Goal: Task Accomplishment & Management: Manage account settings

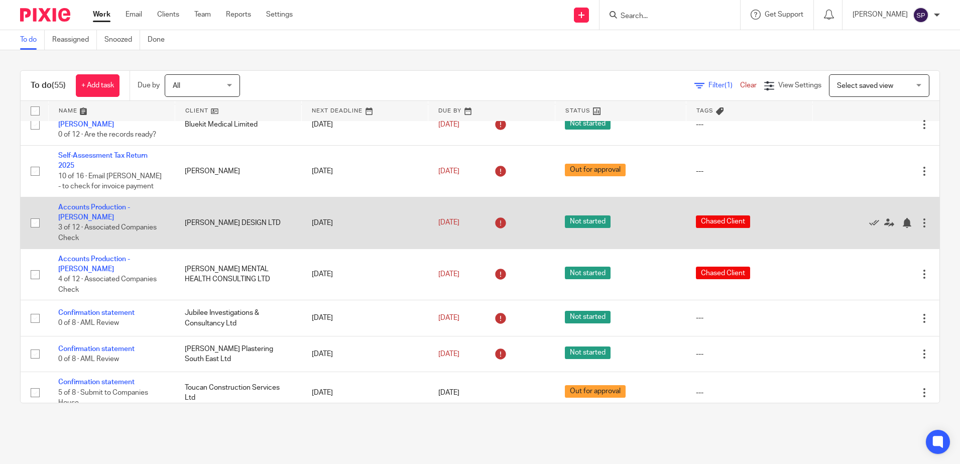
scroll to position [301, 0]
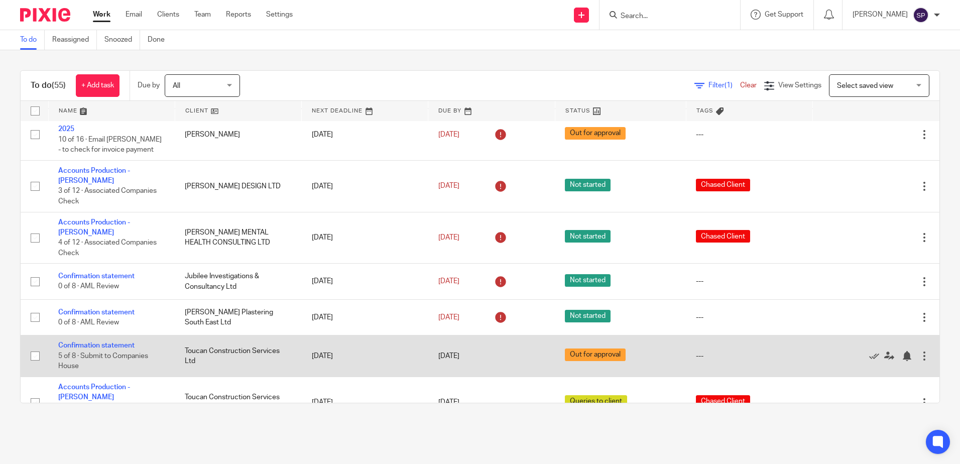
click at [108, 335] on td "Confirmation statement 5 of 8 · Submit to Companies House" at bounding box center [111, 355] width 126 height 41
click at [108, 342] on link "Confirmation statement" at bounding box center [96, 345] width 76 height 7
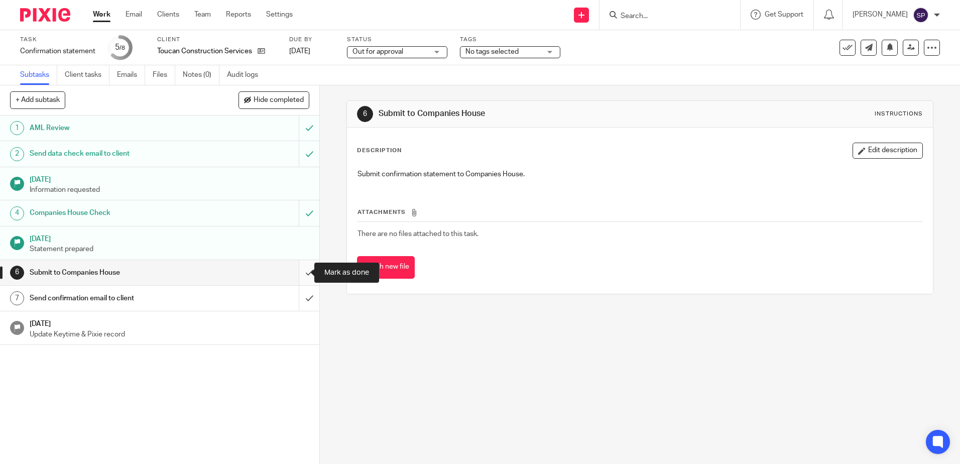
click at [299, 271] on input "submit" at bounding box center [159, 272] width 319 height 25
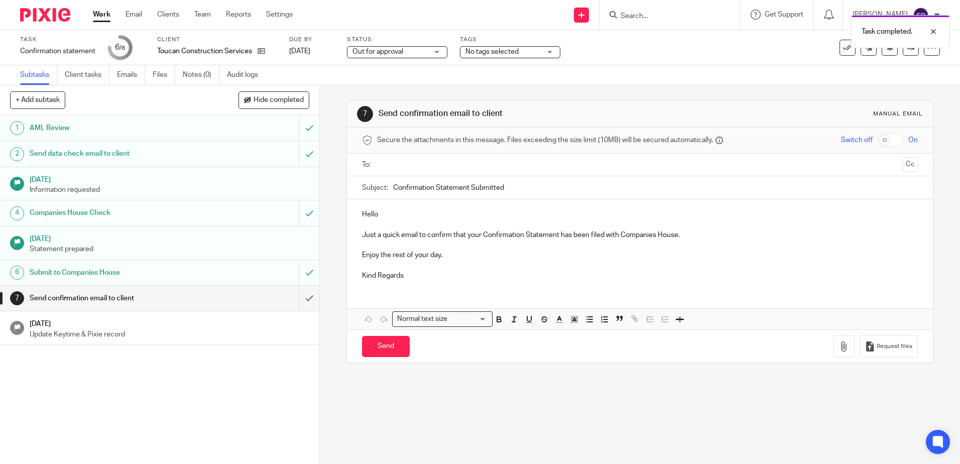
click at [433, 53] on div "Out for approval Out for approval" at bounding box center [397, 52] width 100 height 12
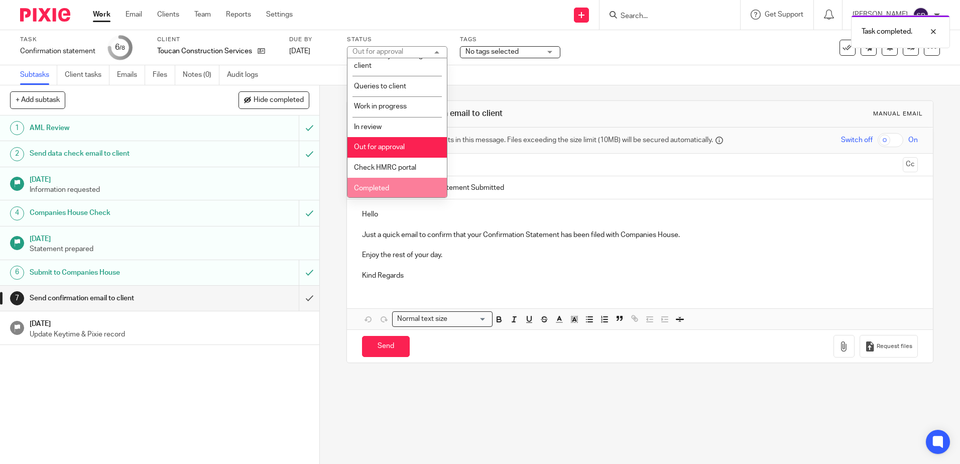
scroll to position [75, 0]
click at [394, 184] on li "Completed" at bounding box center [396, 187] width 99 height 21
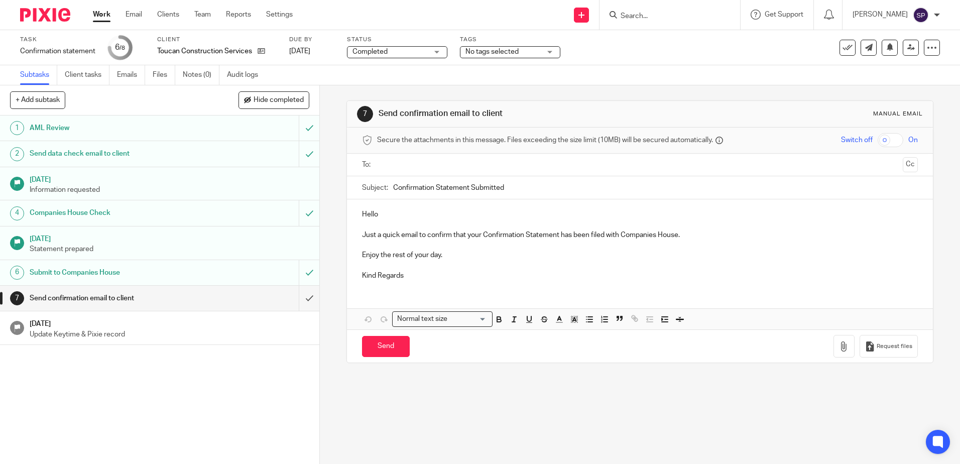
click at [380, 211] on p "Hello" at bounding box center [639, 214] width 555 height 10
drag, startPoint x: 358, startPoint y: 255, endPoint x: 439, endPoint y: 253, distance: 80.8
click at [439, 253] on div "Hi Lizzie Just a quick email to confirm that your Confirmation Statement has be…" at bounding box center [639, 243] width 585 height 89
click at [434, 164] on input "text" at bounding box center [638, 165] width 517 height 12
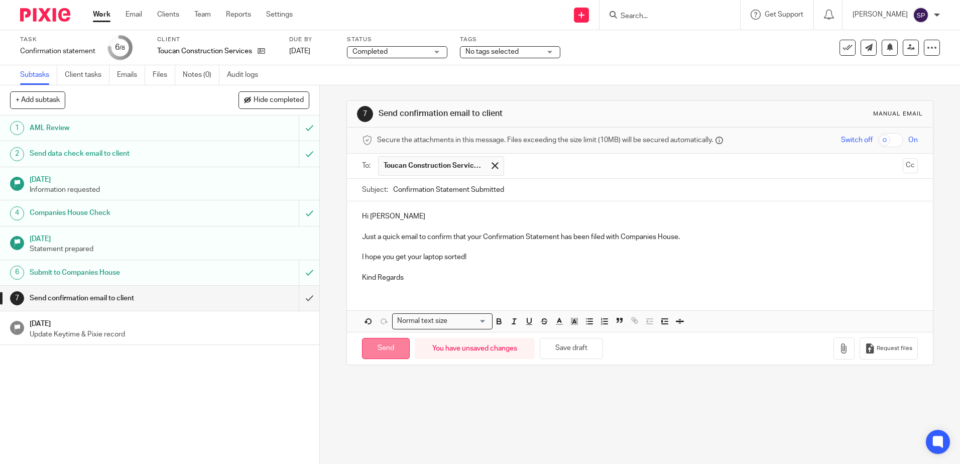
click at [386, 347] on input "Send" at bounding box center [386, 349] width 48 height 22
type input "Sent"
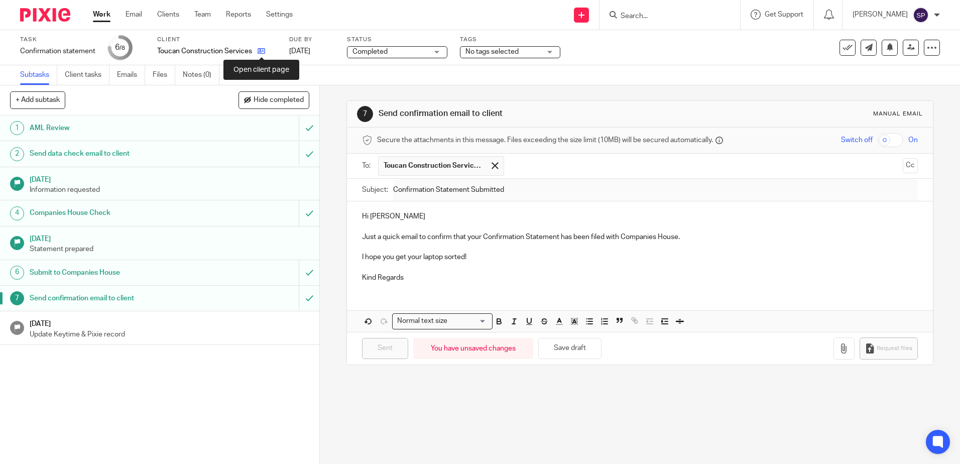
click at [260, 50] on icon at bounding box center [261, 51] width 8 height 8
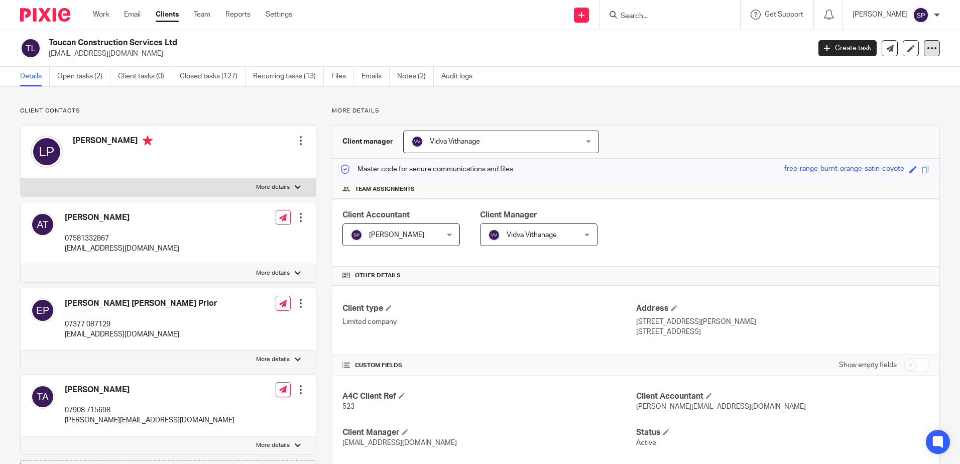
click at [923, 54] on div at bounding box center [931, 48] width 16 height 16
click at [870, 77] on link "Update from Companies House" at bounding box center [868, 73] width 111 height 15
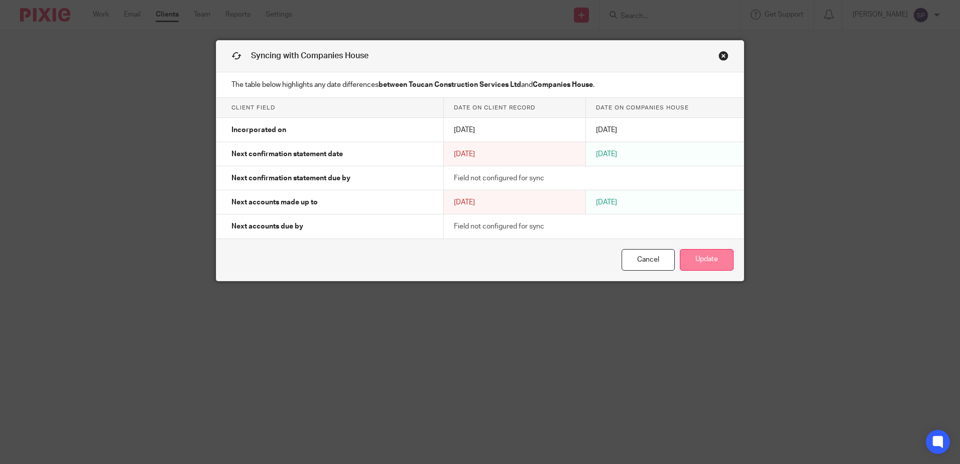
click at [709, 257] on button "Update" at bounding box center [707, 260] width 54 height 22
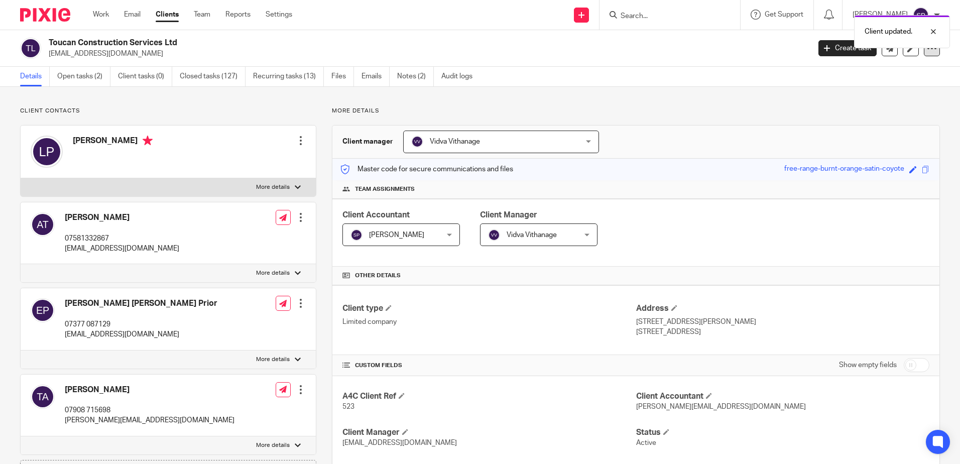
click at [925, 55] on div at bounding box center [931, 48] width 16 height 16
click at [900, 70] on link "Update from Companies House" at bounding box center [868, 73] width 111 height 15
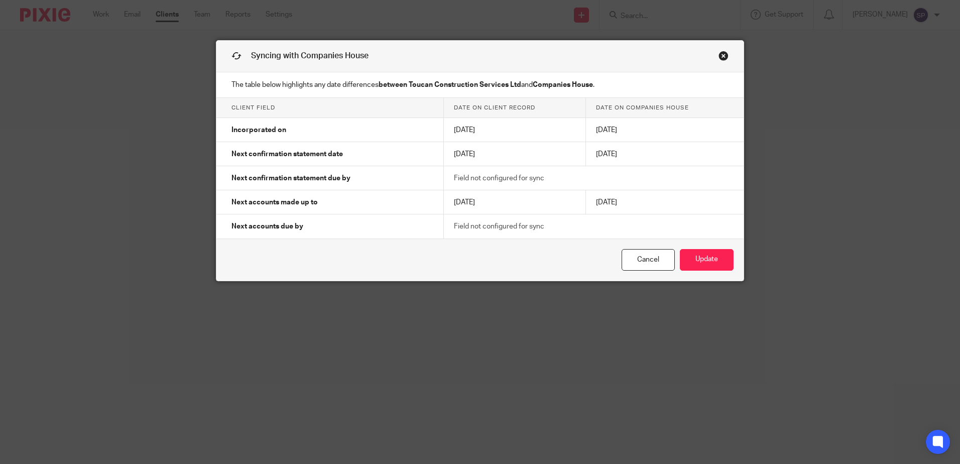
click at [719, 57] on link "Close this dialog window" at bounding box center [723, 58] width 10 height 14
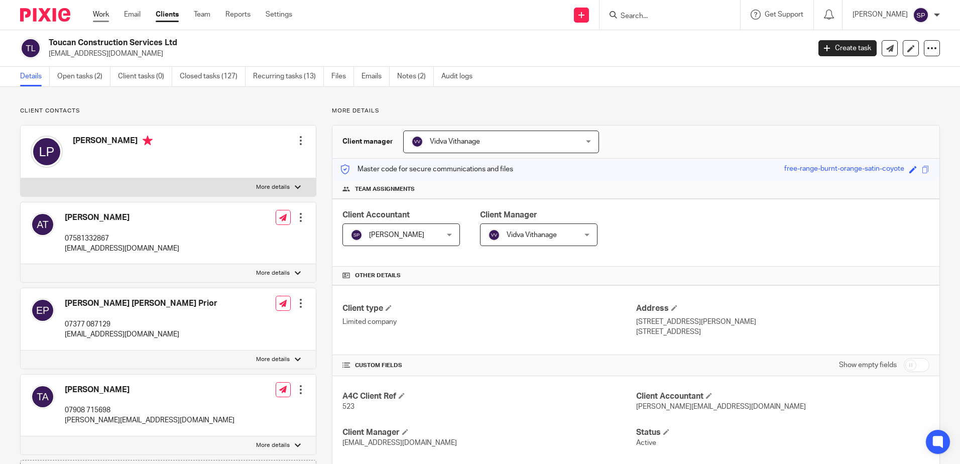
click at [105, 18] on link "Work" at bounding box center [101, 15] width 16 height 10
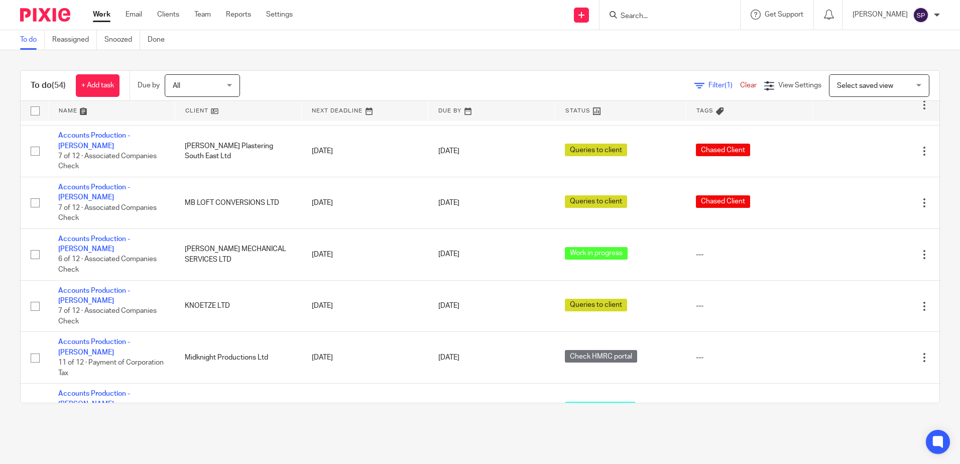
scroll to position [1982, 0]
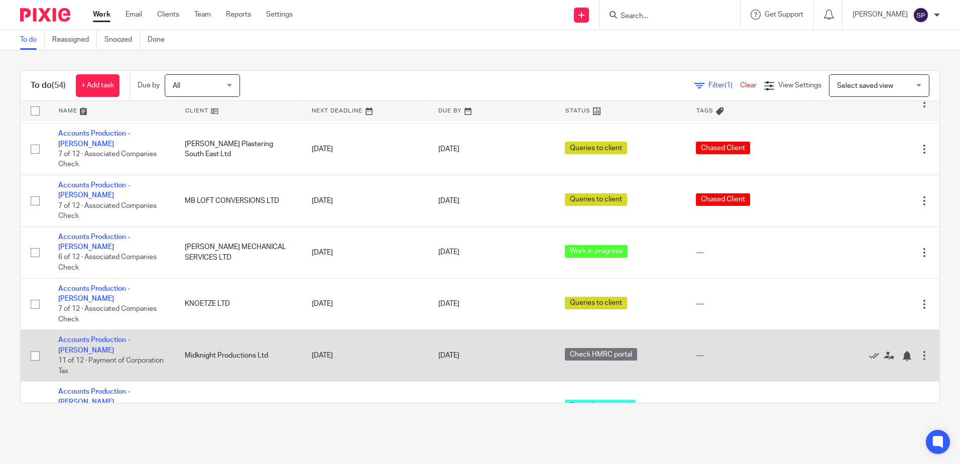
click at [124, 330] on td "Accounts Production - Sarah 11 of 12 · Payment of Corporation Tax" at bounding box center [111, 356] width 126 height 52
click at [122, 336] on link "Accounts Production - [PERSON_NAME]" at bounding box center [94, 344] width 72 height 17
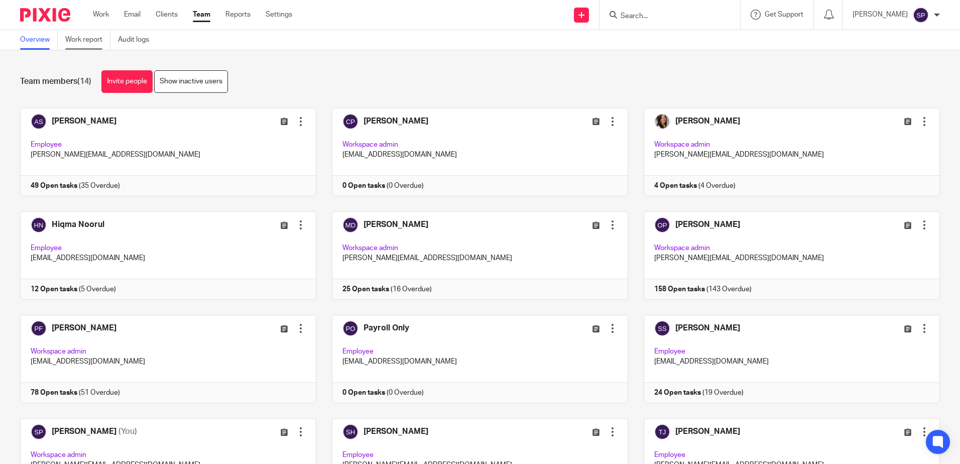
click at [90, 40] on link "Work report" at bounding box center [87, 40] width 45 height 20
click at [83, 43] on link "Work report" at bounding box center [87, 40] width 45 height 20
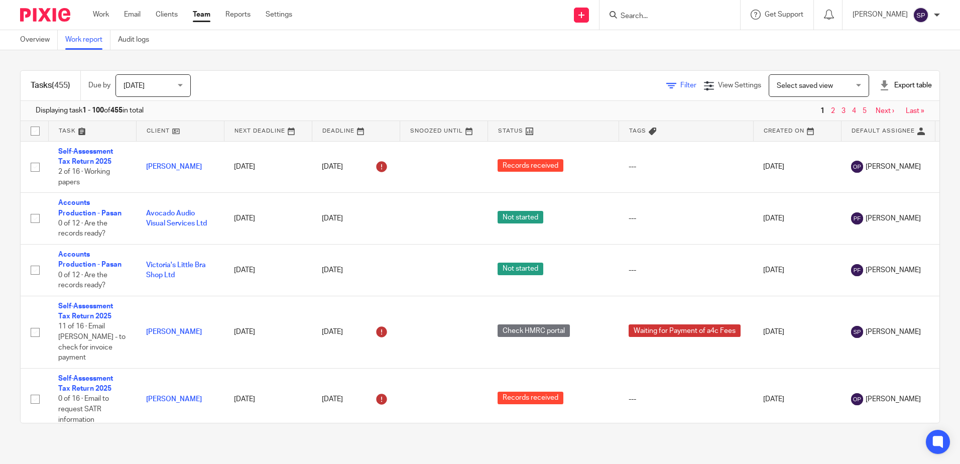
click at [680, 85] on span "Filter" at bounding box center [688, 85] width 16 height 7
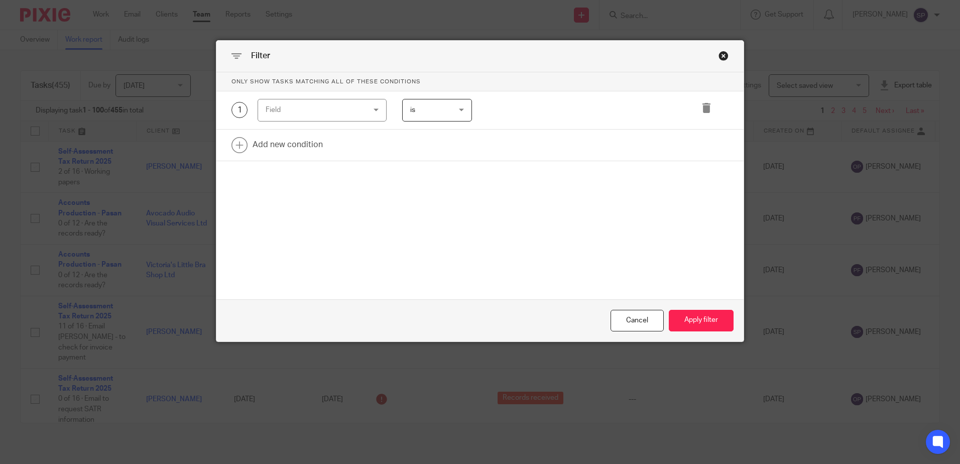
click at [377, 111] on div "Field" at bounding box center [321, 110] width 129 height 23
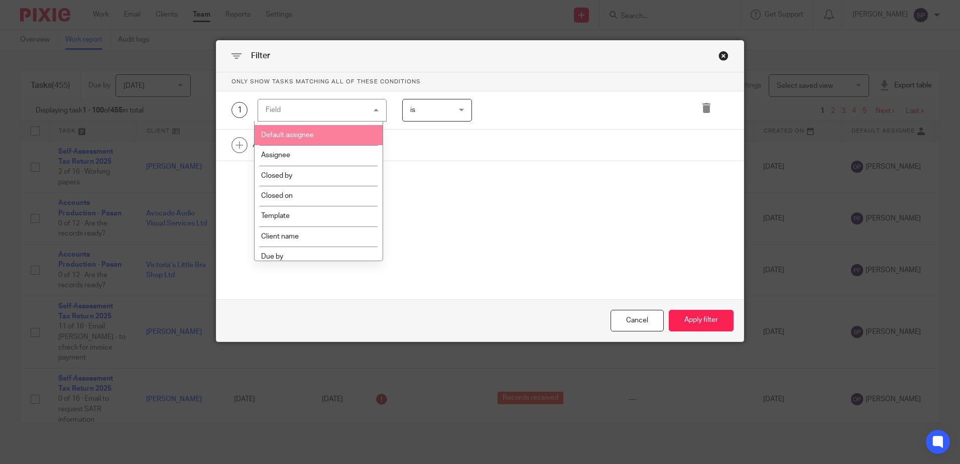
scroll to position [100, 0]
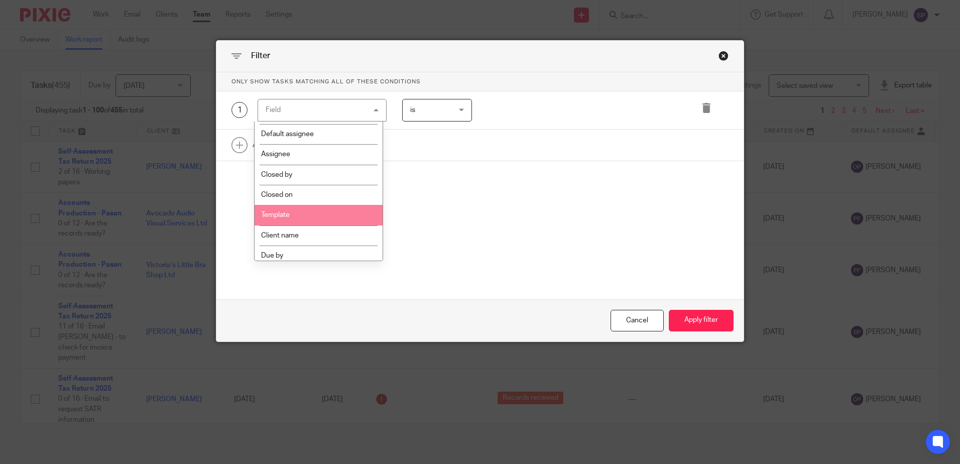
click at [315, 215] on li "Template" at bounding box center [318, 215] width 128 height 20
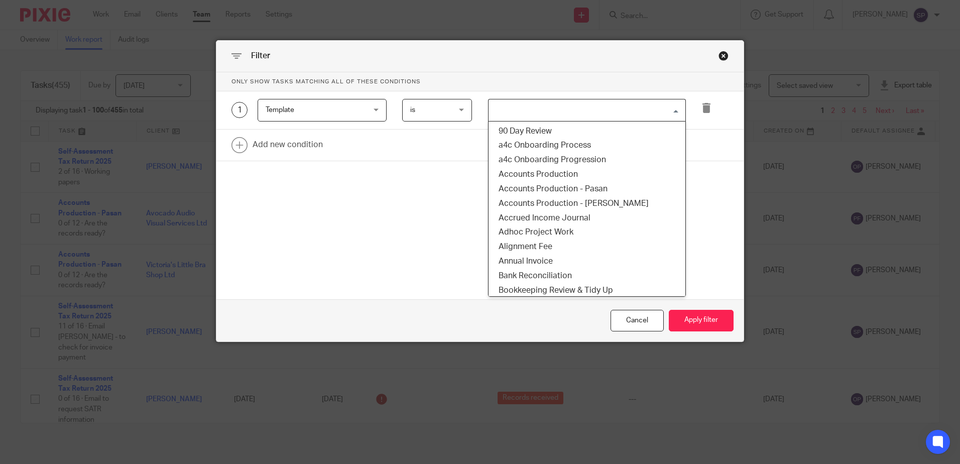
click at [517, 110] on input "Search for option" at bounding box center [584, 110] width 190 height 18
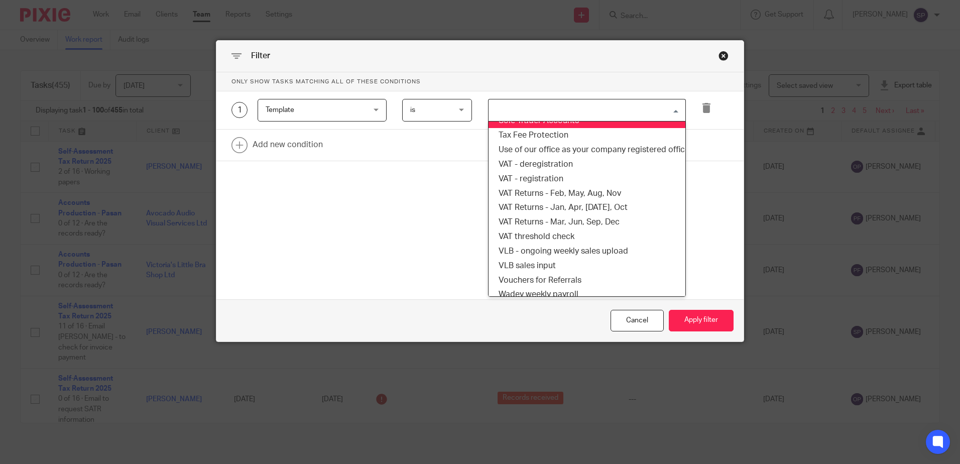
scroll to position [803, 0]
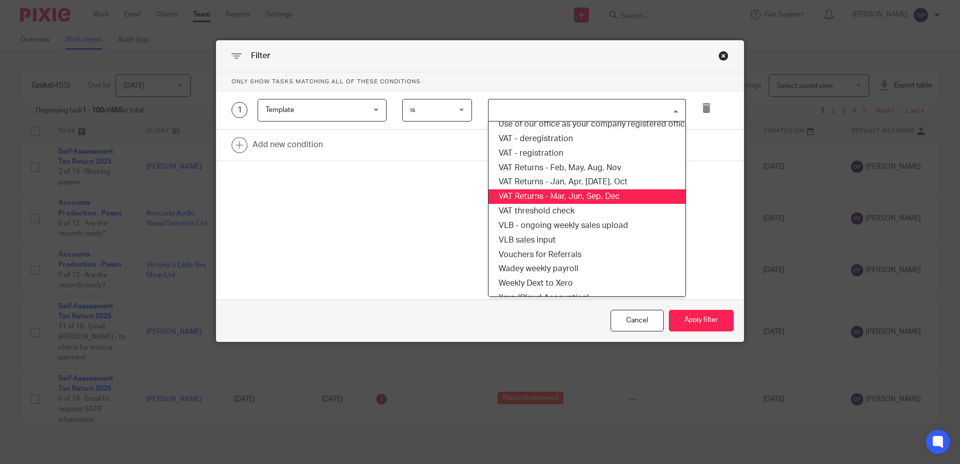
click at [552, 195] on li "VAT Returns - Mar, Jun, Sep, Dec" at bounding box center [586, 196] width 197 height 15
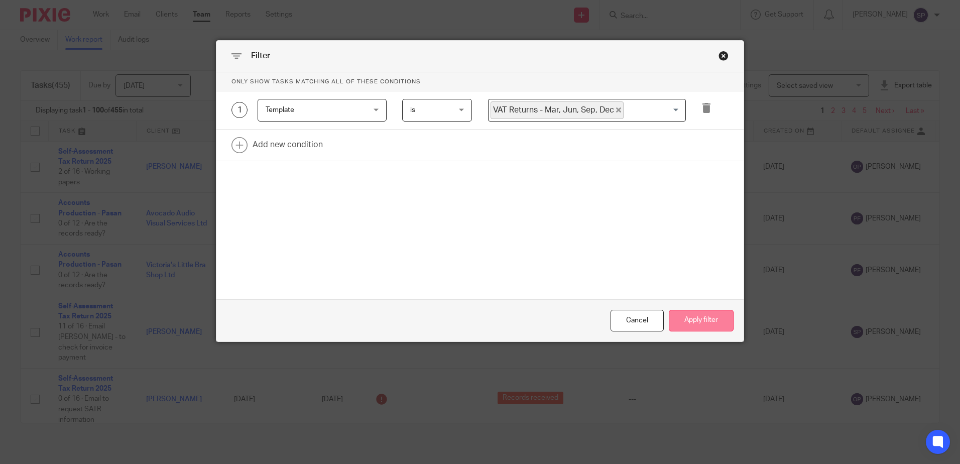
click at [696, 321] on button "Apply filter" at bounding box center [700, 321] width 65 height 22
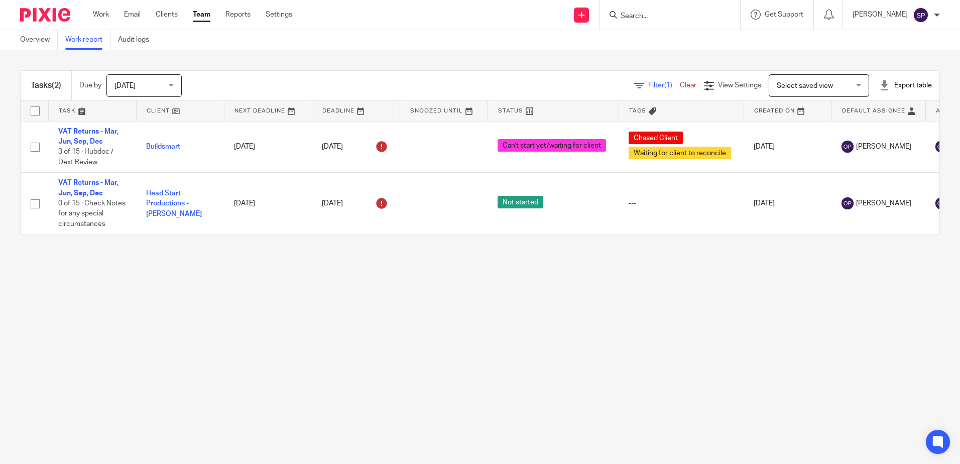
click at [83, 39] on link "Work report" at bounding box center [87, 40] width 45 height 20
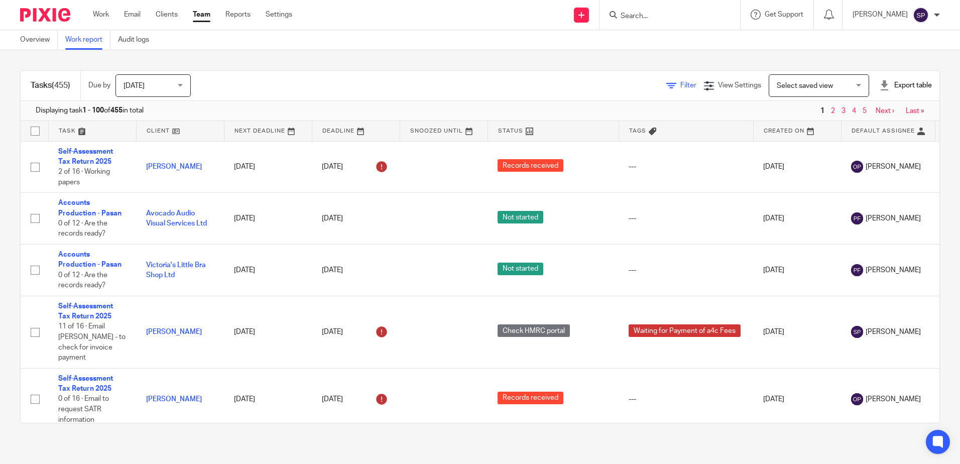
click at [666, 83] on icon at bounding box center [671, 86] width 10 height 10
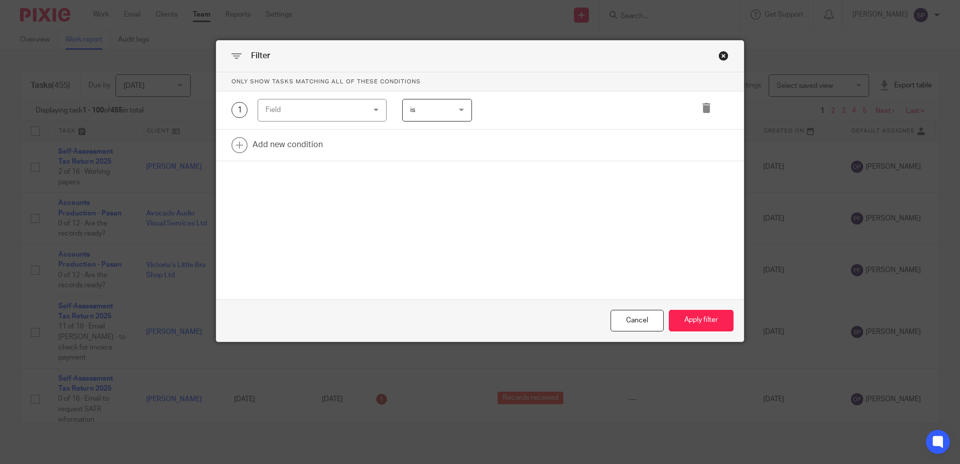
click at [374, 109] on div "Field" at bounding box center [321, 110] width 129 height 23
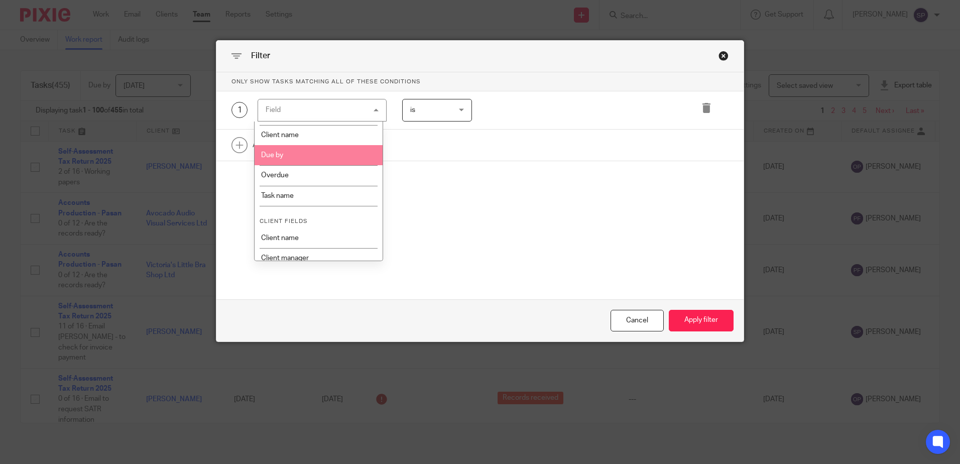
scroll to position [151, 0]
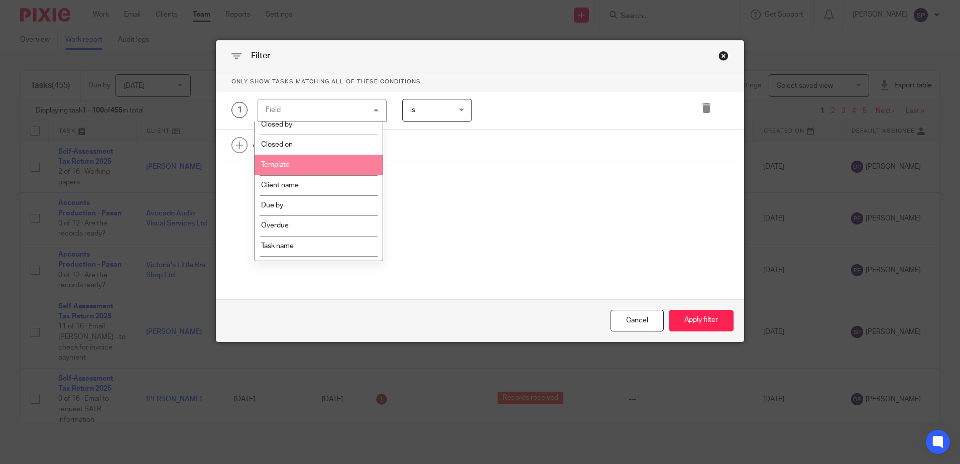
click at [334, 164] on li "Template" at bounding box center [318, 165] width 128 height 20
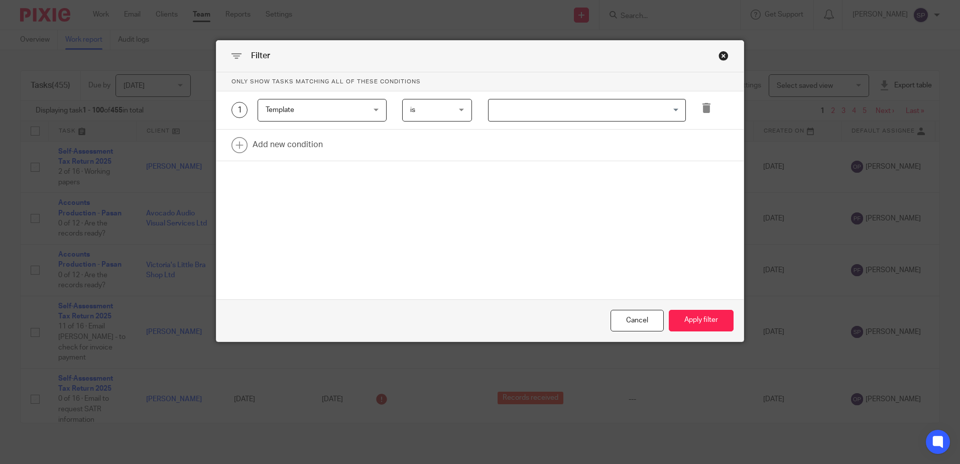
click at [515, 113] on input "Search for option" at bounding box center [584, 110] width 190 height 18
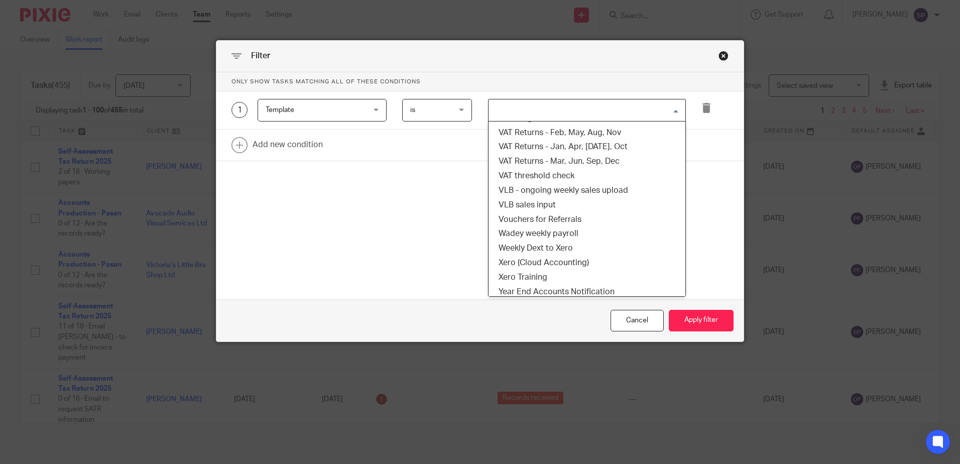
scroll to position [851, 0]
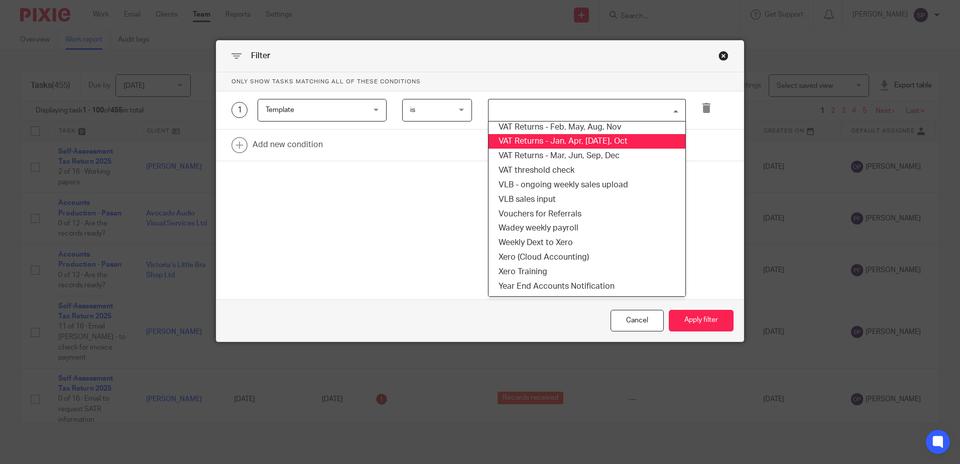
click at [565, 135] on li "VAT Returns - Jan, Apr, [DATE], Oct" at bounding box center [586, 141] width 197 height 15
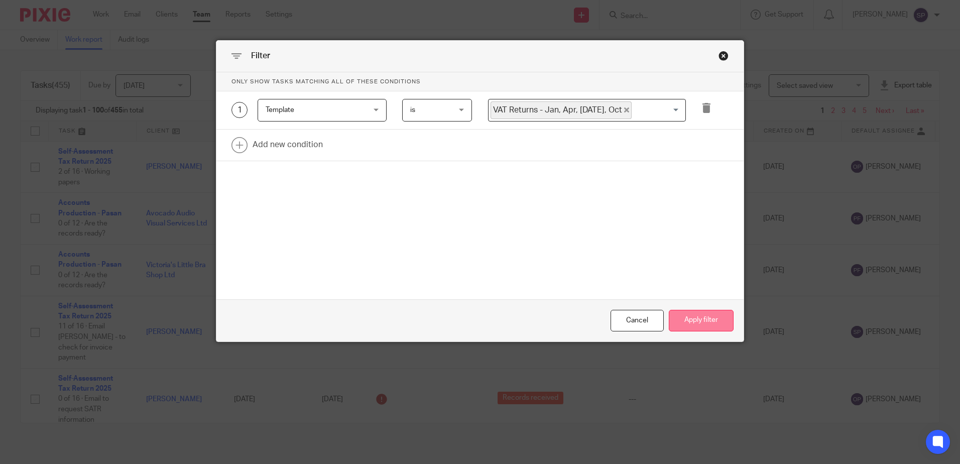
click at [705, 324] on button "Apply filter" at bounding box center [700, 321] width 65 height 22
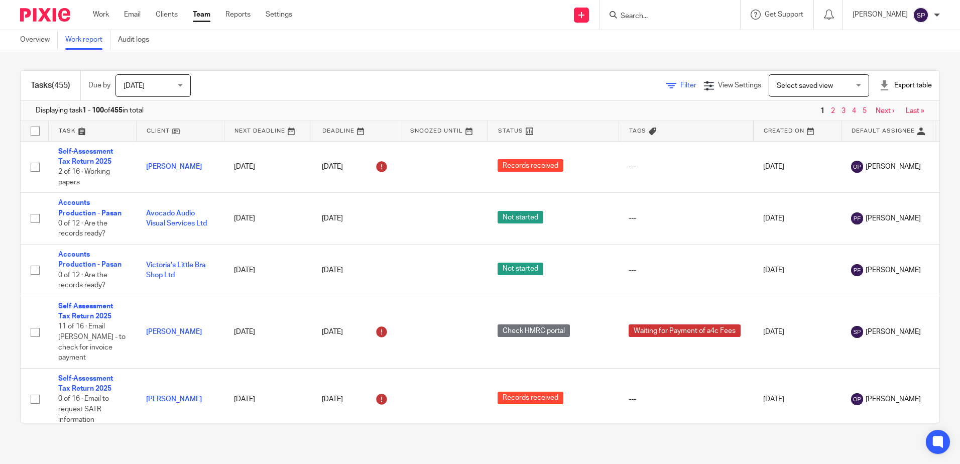
click at [680, 84] on span "Filter" at bounding box center [688, 85] width 16 height 7
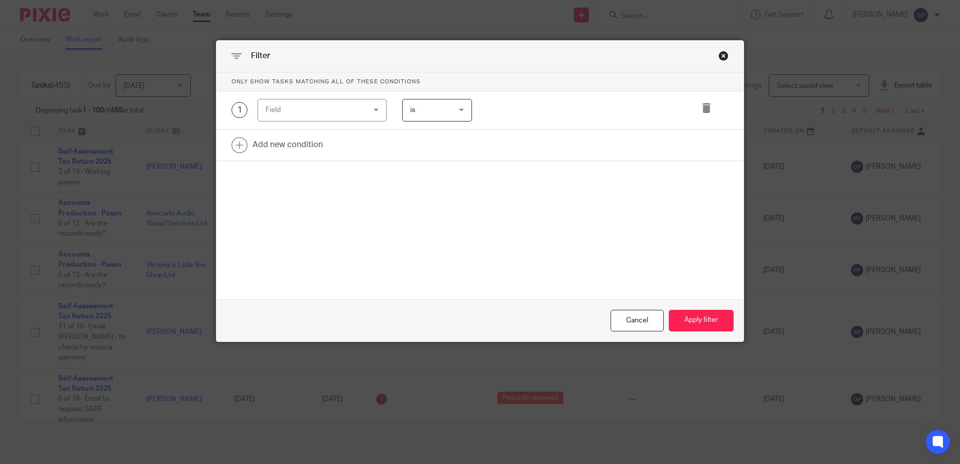
click at [375, 111] on div "Field" at bounding box center [321, 110] width 129 height 23
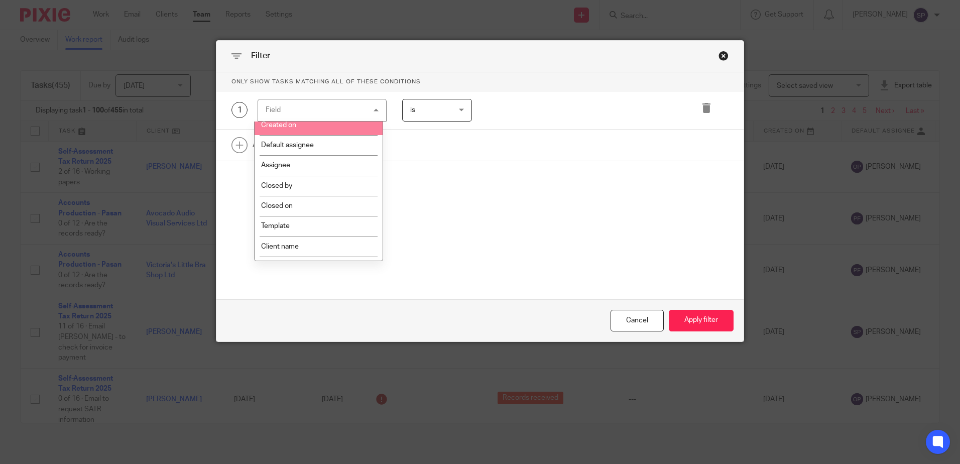
scroll to position [100, 0]
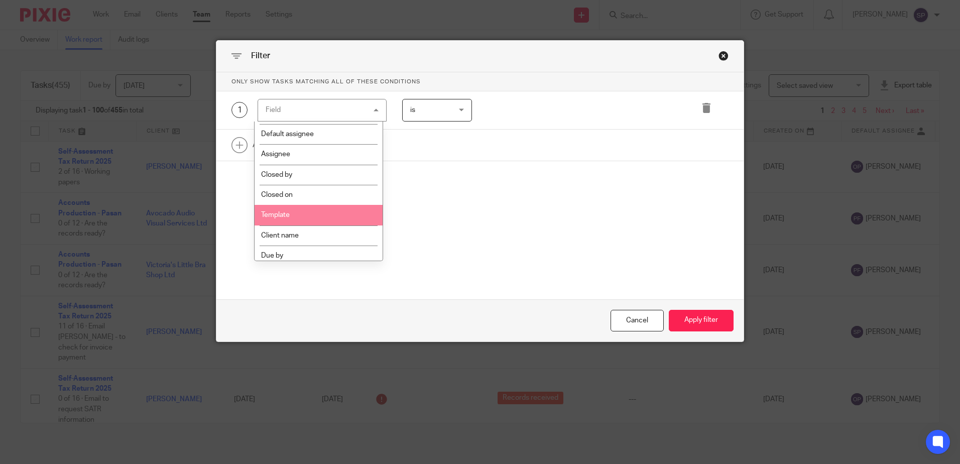
click at [353, 212] on li "Template" at bounding box center [318, 215] width 128 height 20
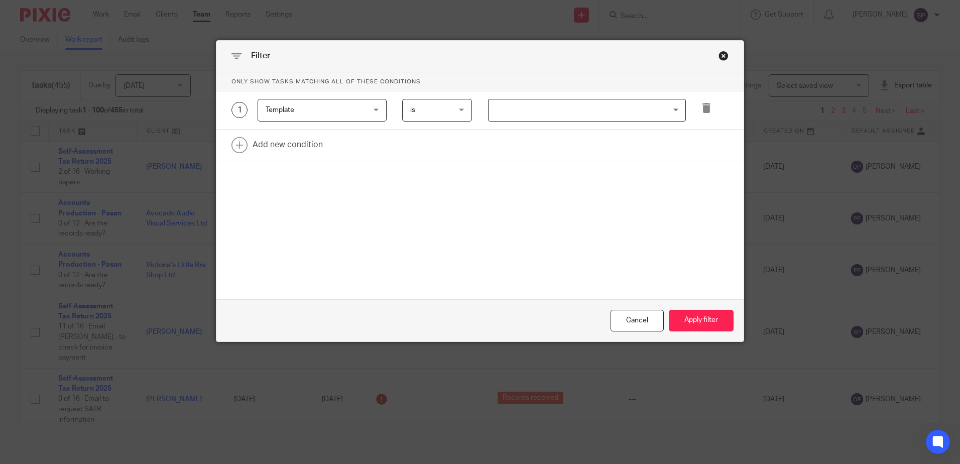
click at [501, 108] on input "Search for option" at bounding box center [584, 110] width 190 height 18
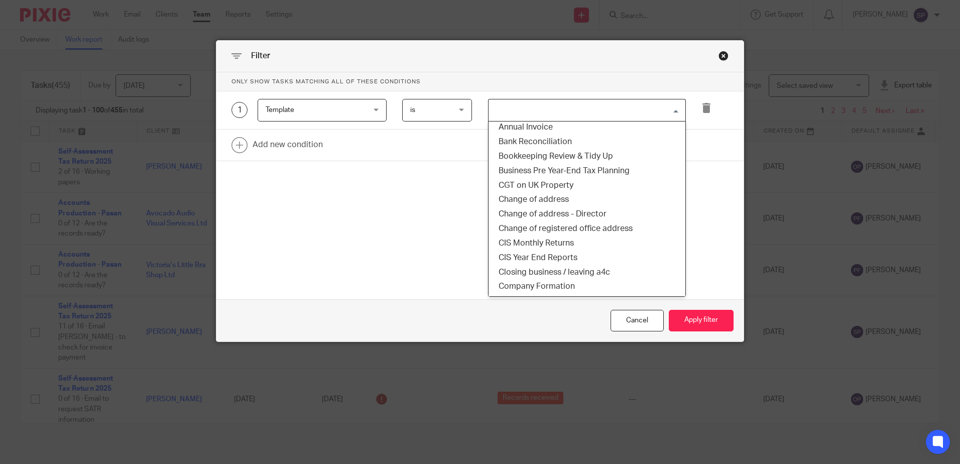
scroll to position [151, 0]
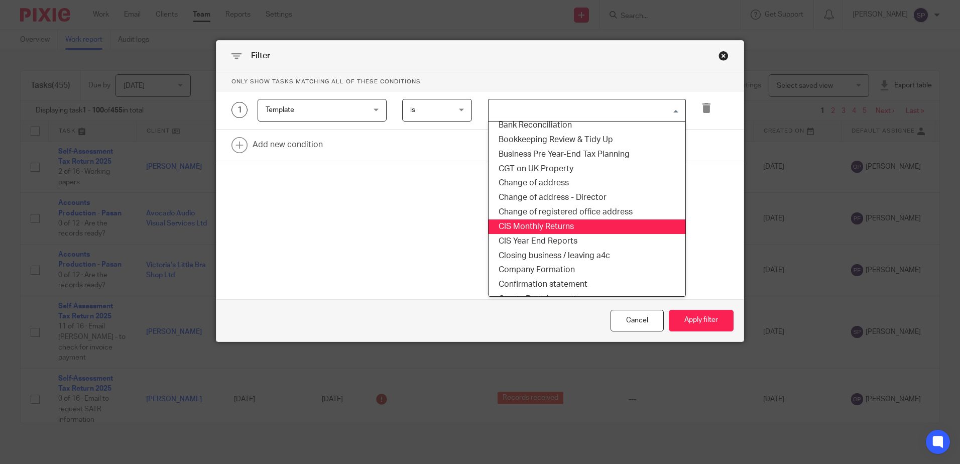
click at [537, 231] on li "CIS Monthly Returns" at bounding box center [586, 226] width 197 height 15
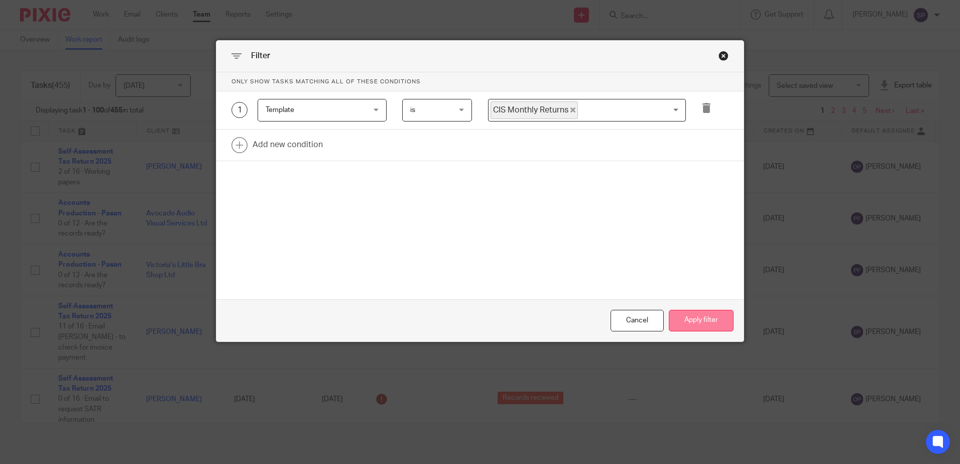
click at [692, 320] on button "Apply filter" at bounding box center [700, 321] width 65 height 22
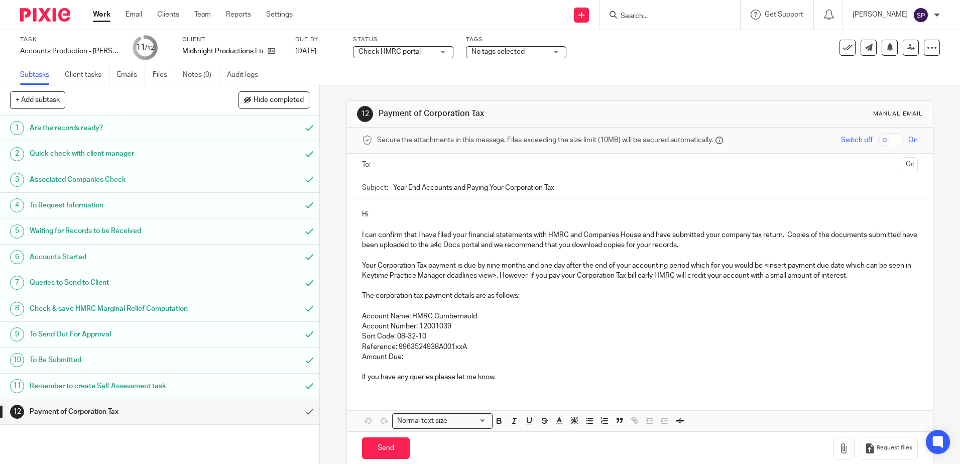
click at [432, 50] on div "Check HMRC portal Check HMRC portal" at bounding box center [403, 52] width 100 height 12
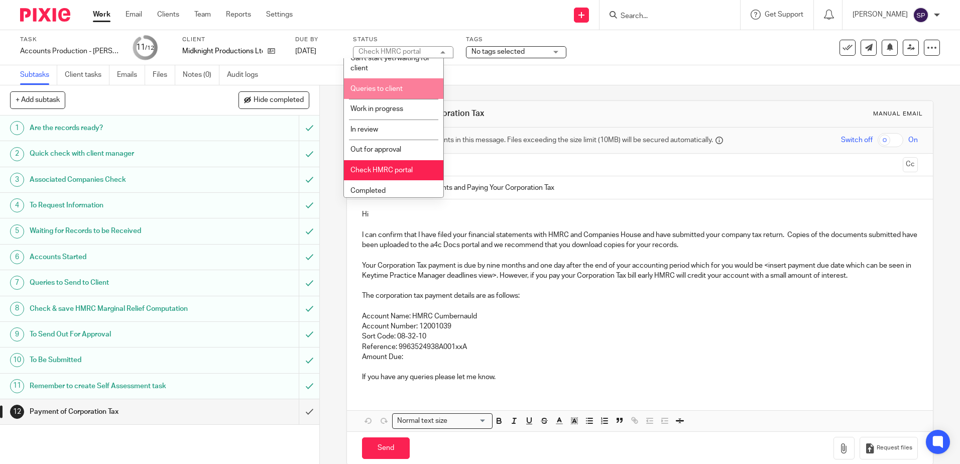
scroll to position [75, 0]
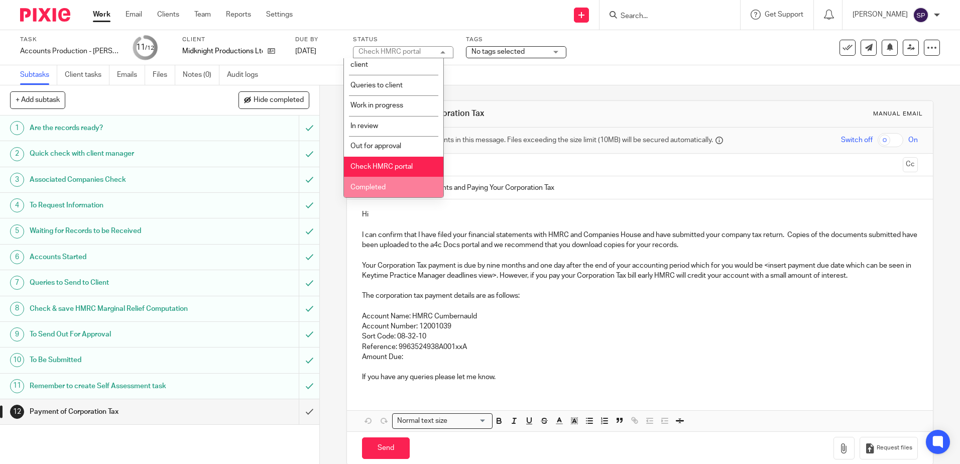
click at [374, 187] on span "Completed" at bounding box center [367, 187] width 35 height 7
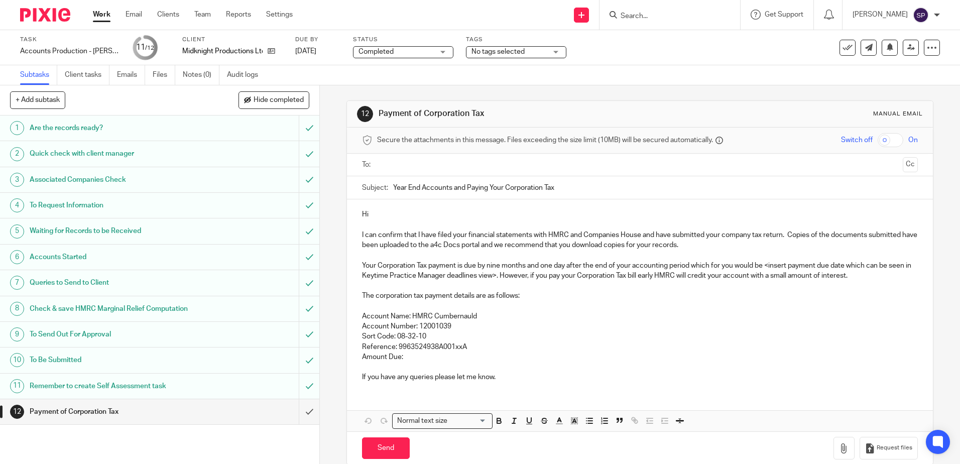
click at [387, 216] on p "Hi" at bounding box center [639, 214] width 555 height 10
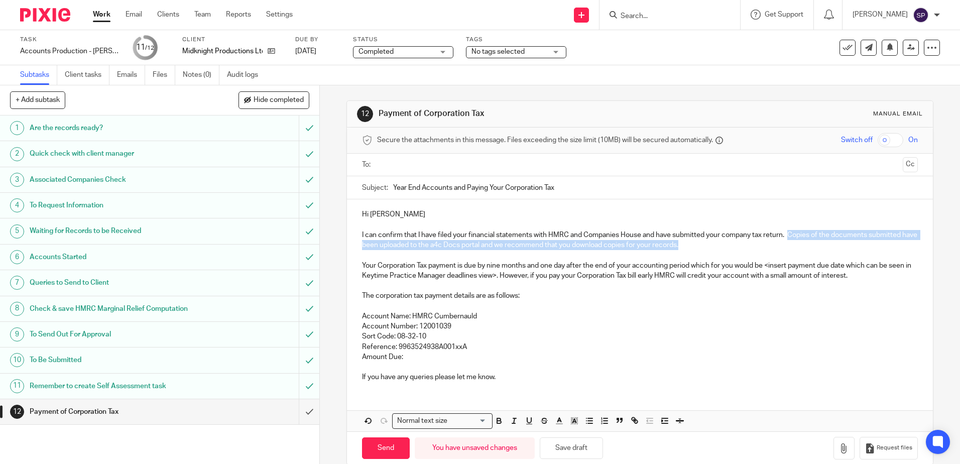
drag, startPoint x: 788, startPoint y: 234, endPoint x: 784, endPoint y: 244, distance: 10.2
click at [784, 244] on p "I can confirm that I have filed your financial statements with HMRC and Compani…" at bounding box center [639, 240] width 555 height 21
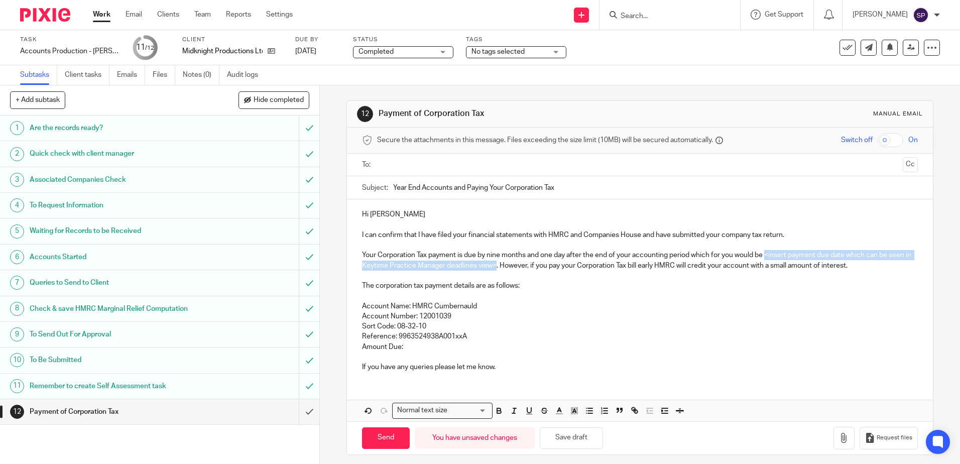
drag, startPoint x: 765, startPoint y: 255, endPoint x: 517, endPoint y: 267, distance: 248.7
click at [517, 267] on p "Your Corporation Tax payment is due by nine months and one day after the end of…" at bounding box center [639, 260] width 555 height 21
click at [634, 266] on p "Your Corporation Tax payment is due by nine months and one day after the end of…" at bounding box center [639, 260] width 555 height 21
click at [828, 265] on p "Your Corporation Tax payment is due by nine months and one day after the end of…" at bounding box center [639, 260] width 555 height 21
click at [438, 270] on p "Your Corporation Tax payment is due by nine months and one day after the end of…" at bounding box center [639, 260] width 555 height 21
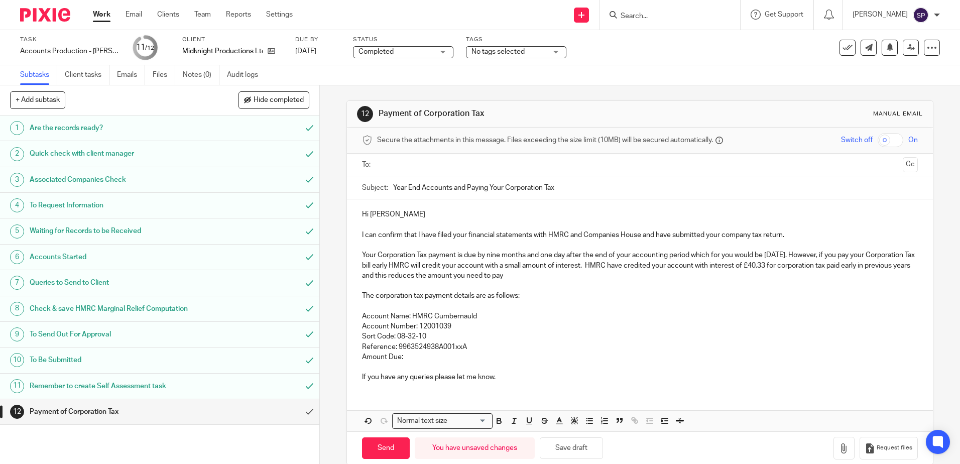
click at [416, 277] on p "Your Corporation Tax payment is due by nine months and one day after the end of…" at bounding box center [639, 265] width 555 height 31
click at [573, 275] on p "Your Corporation Tax payment is due by nine months and one day after the end of…" at bounding box center [639, 265] width 555 height 31
click at [461, 348] on p "Reference: 9963524938A001xxA" at bounding box center [639, 347] width 555 height 10
click at [437, 359] on p "Amount Due:" at bounding box center [639, 357] width 555 height 10
click at [422, 163] on input "text" at bounding box center [638, 165] width 517 height 12
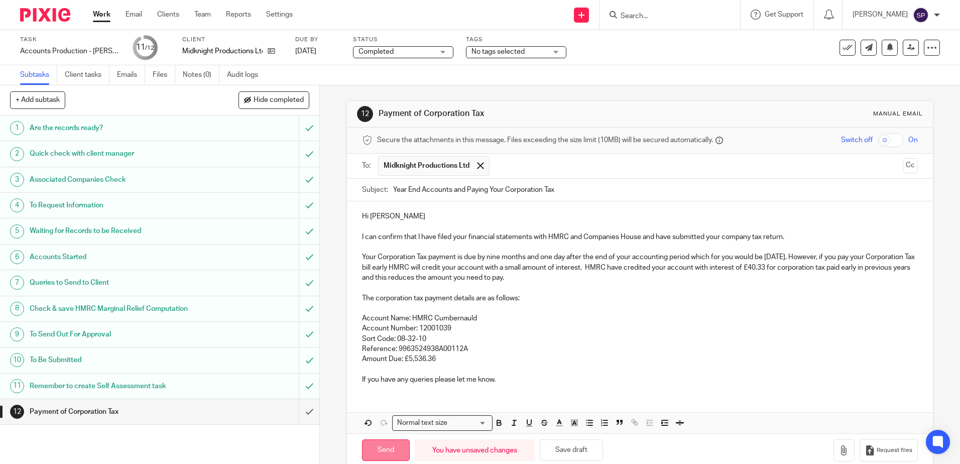
click at [372, 448] on input "Send" at bounding box center [386, 450] width 48 height 22
type input "Sent"
click at [100, 14] on link "Work" at bounding box center [102, 15] width 18 height 10
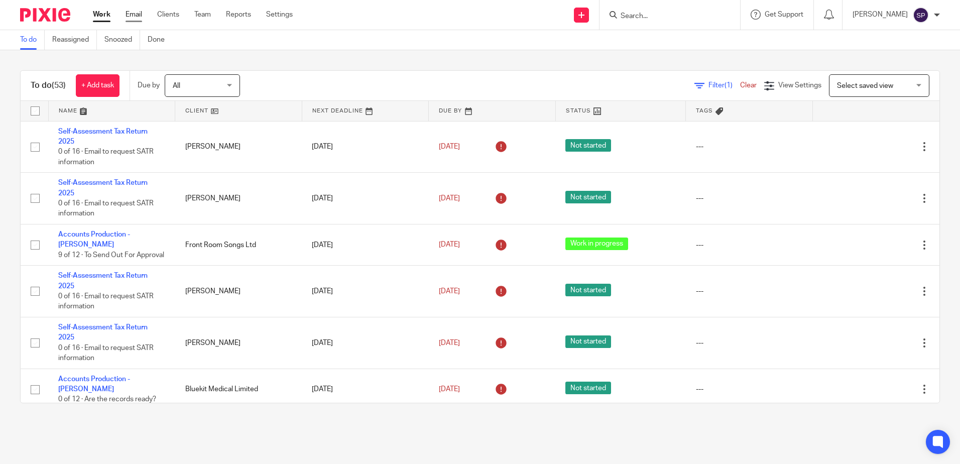
click at [137, 16] on link "Email" at bounding box center [133, 15] width 17 height 10
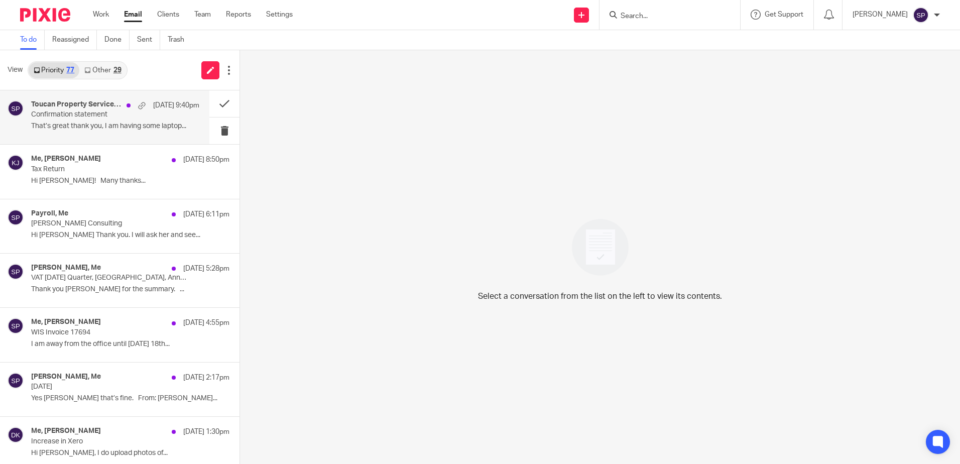
click at [103, 126] on p "That’s great thank you, I am having some laptop..." at bounding box center [115, 126] width 168 height 9
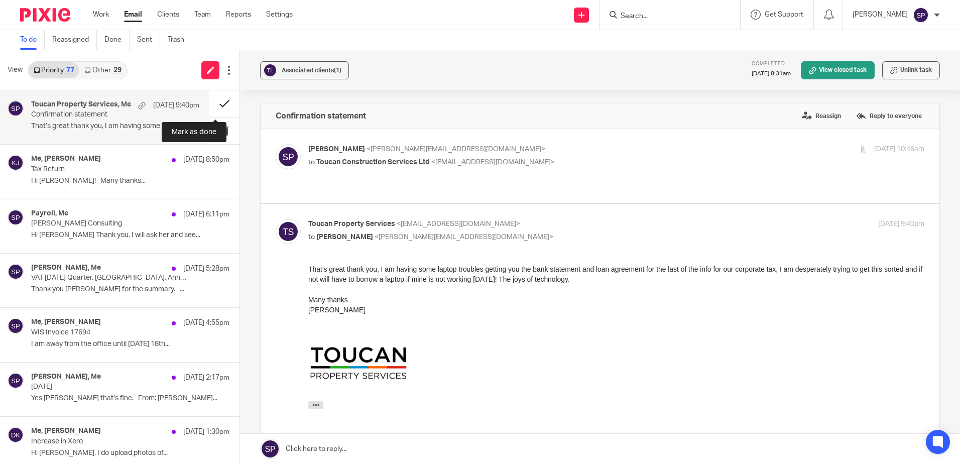
click at [216, 103] on button at bounding box center [224, 103] width 30 height 27
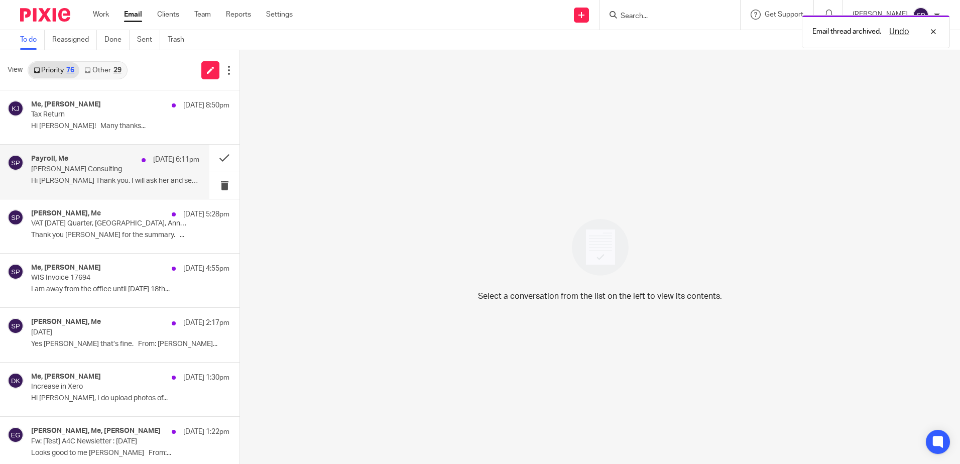
click at [98, 174] on div "Payroll, Me [DATE] 6:11pm [PERSON_NAME] Consulting Hi [PERSON_NAME] Thank you. …" at bounding box center [115, 172] width 168 height 34
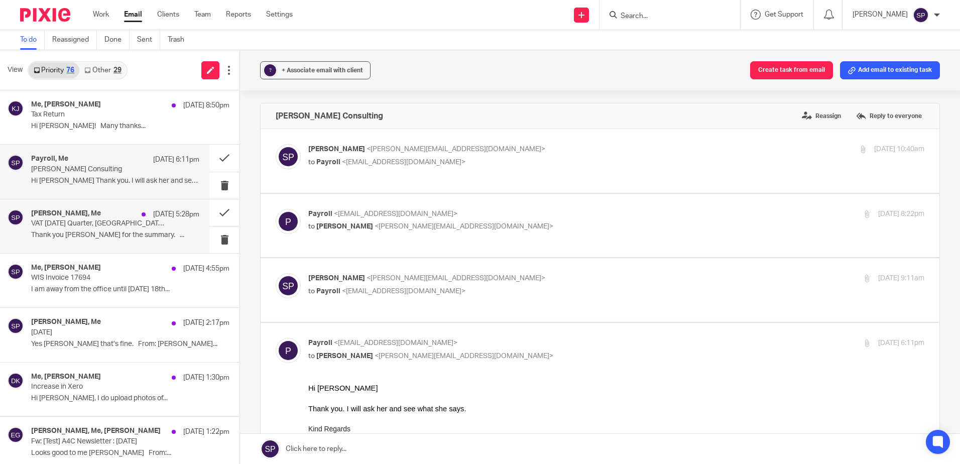
click at [111, 235] on p "Thank you [PERSON_NAME] for the summary. ..." at bounding box center [115, 235] width 168 height 9
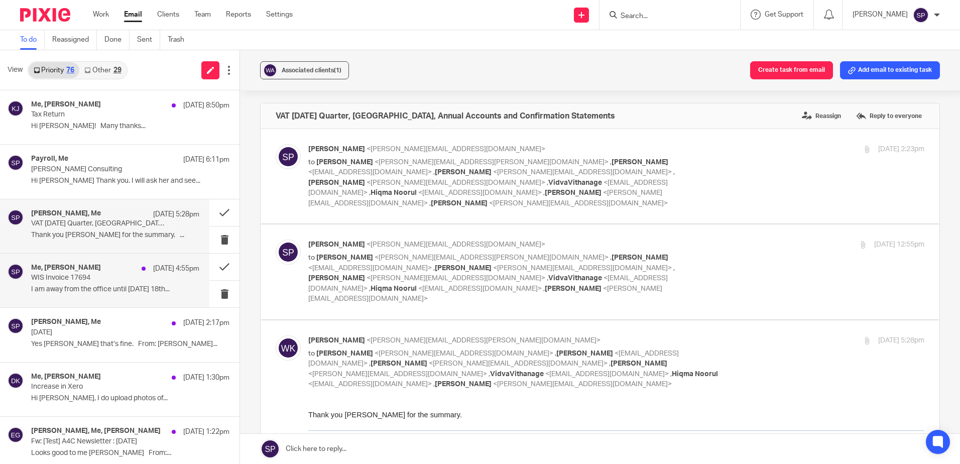
click at [105, 283] on div "Me, [PERSON_NAME] [DATE] 4:55pm WIS Invoice 17694 I am away from the office unt…" at bounding box center [115, 280] width 168 height 34
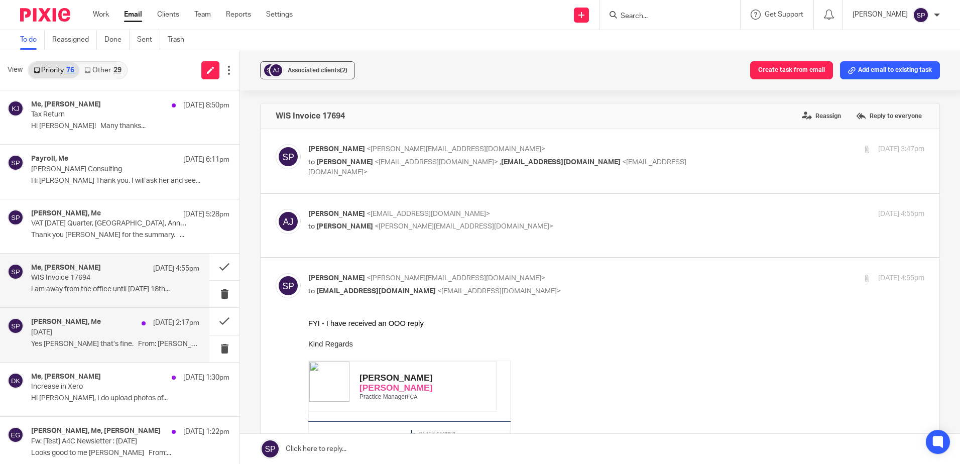
click at [103, 331] on p "[DATE]" at bounding box center [98, 332] width 134 height 9
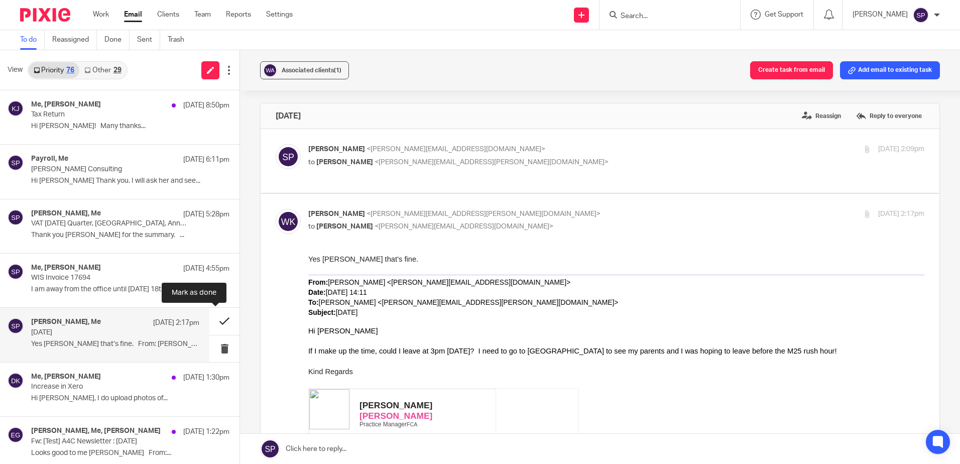
click at [216, 323] on button at bounding box center [224, 321] width 30 height 27
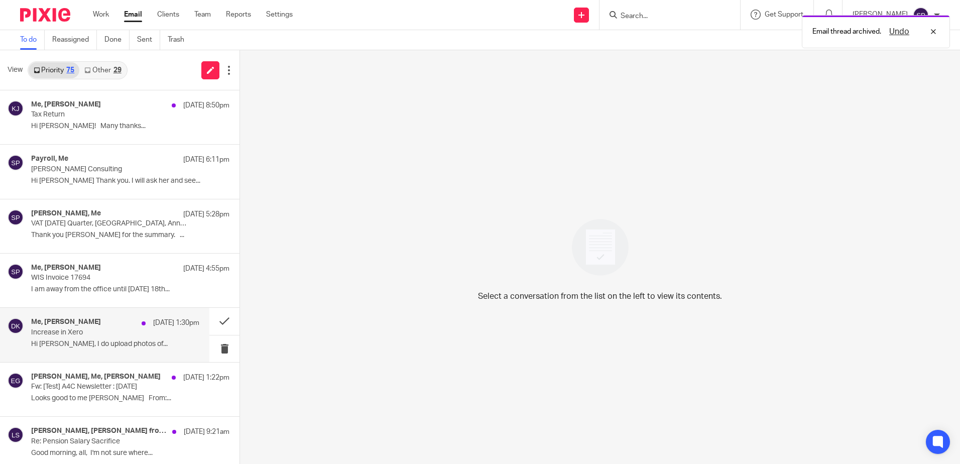
click at [111, 342] on p "Hi [PERSON_NAME], I do upload photos of..." at bounding box center [115, 344] width 168 height 9
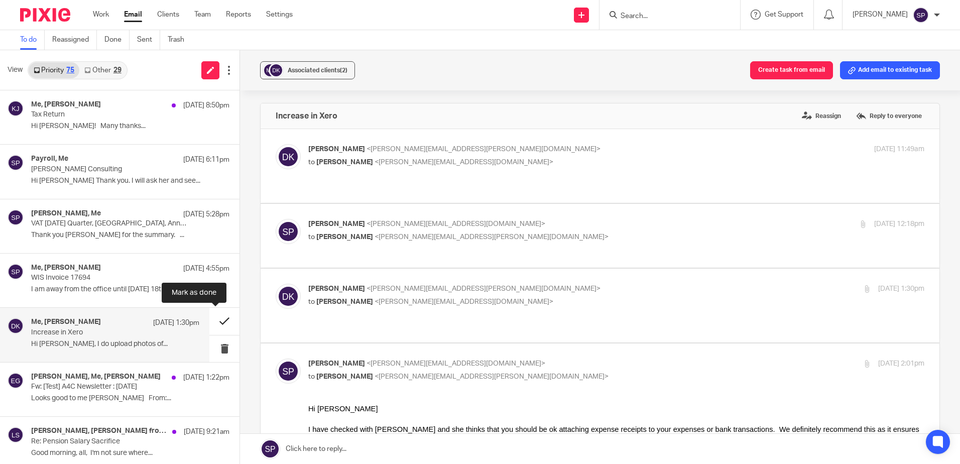
click at [215, 321] on button at bounding box center [224, 321] width 30 height 27
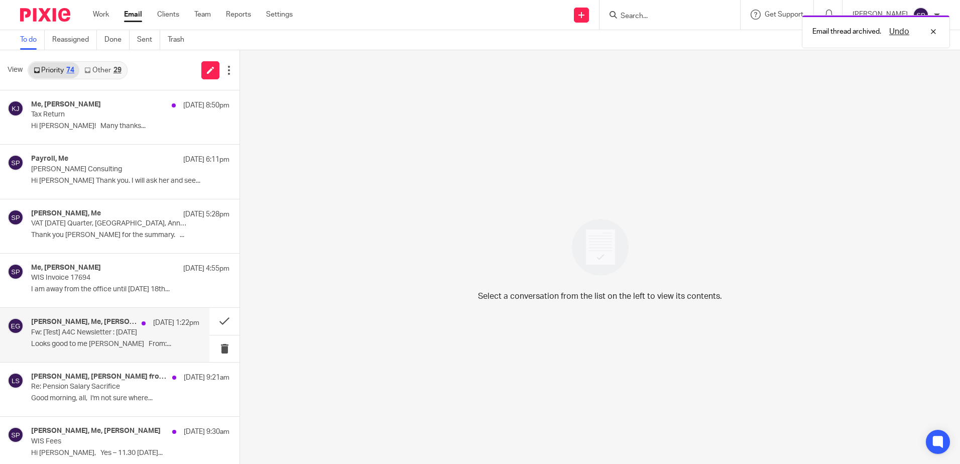
click at [127, 334] on p "Fw: [Test] A4C Newsletter : [DATE]" at bounding box center [98, 332] width 134 height 9
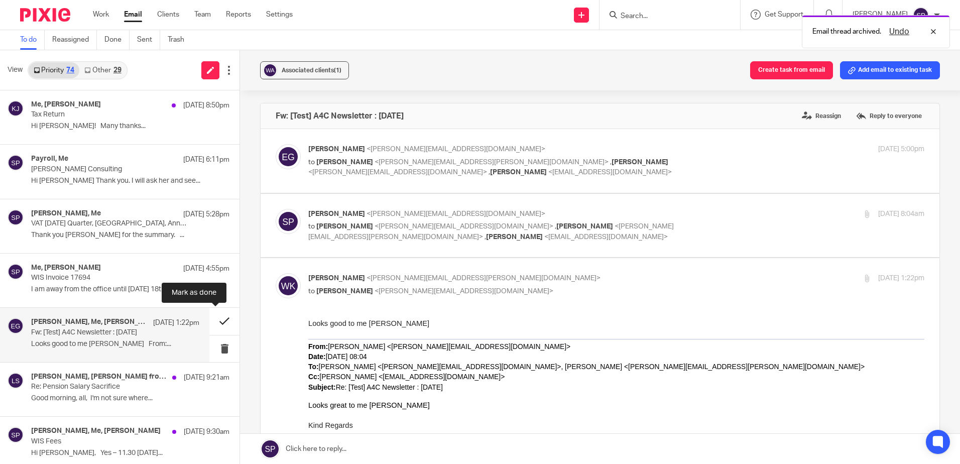
click at [211, 319] on button at bounding box center [224, 321] width 30 height 27
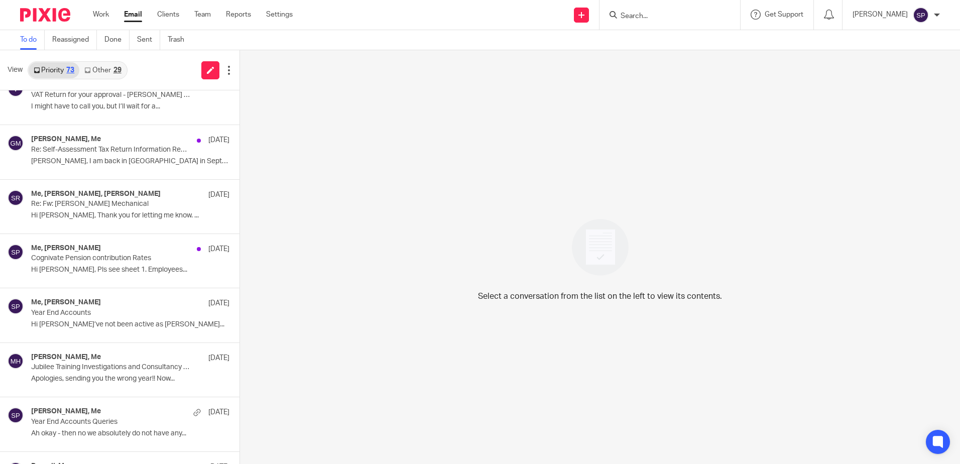
scroll to position [803, 0]
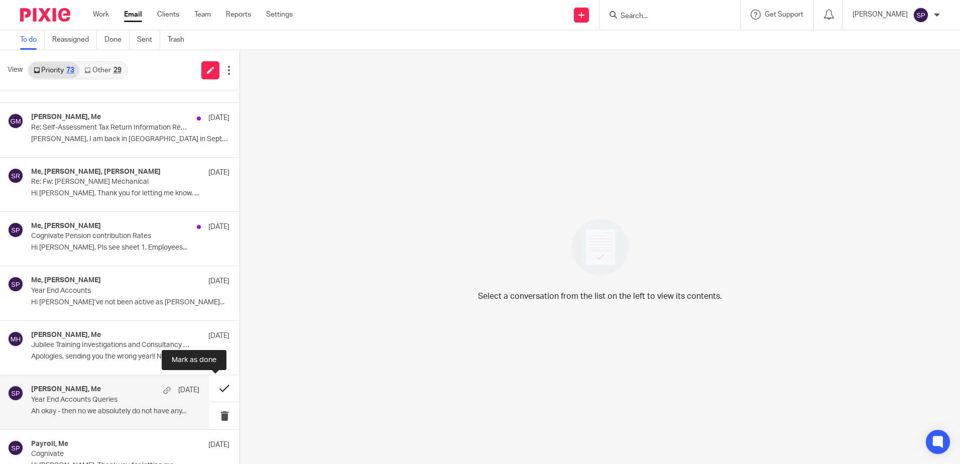
click at [211, 389] on button at bounding box center [224, 388] width 30 height 27
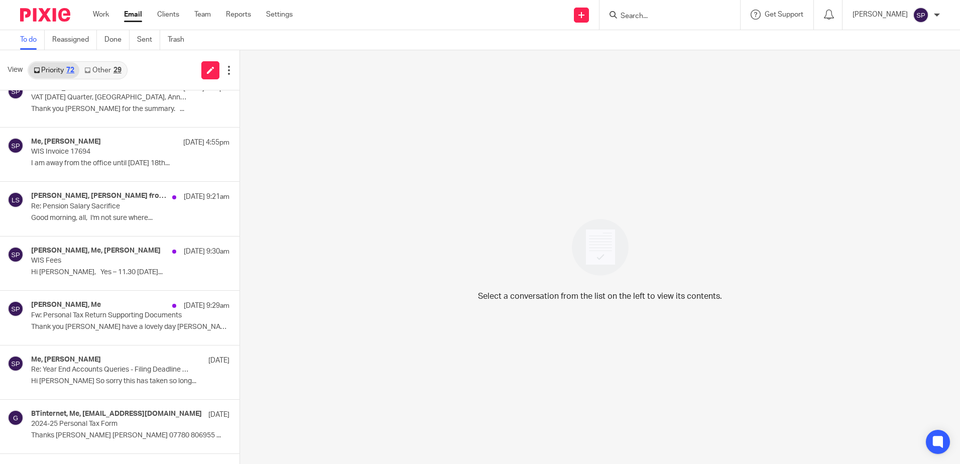
scroll to position [0, 0]
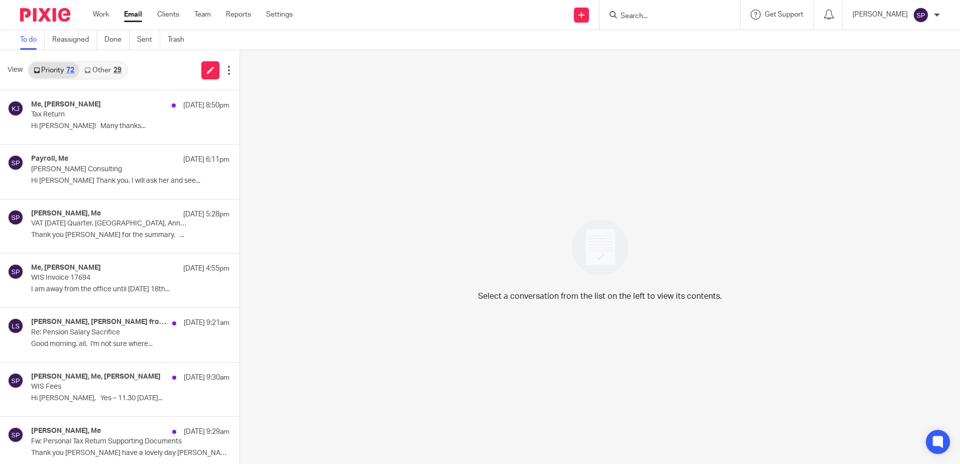
click at [100, 73] on link "Other 29" at bounding box center [102, 70] width 47 height 16
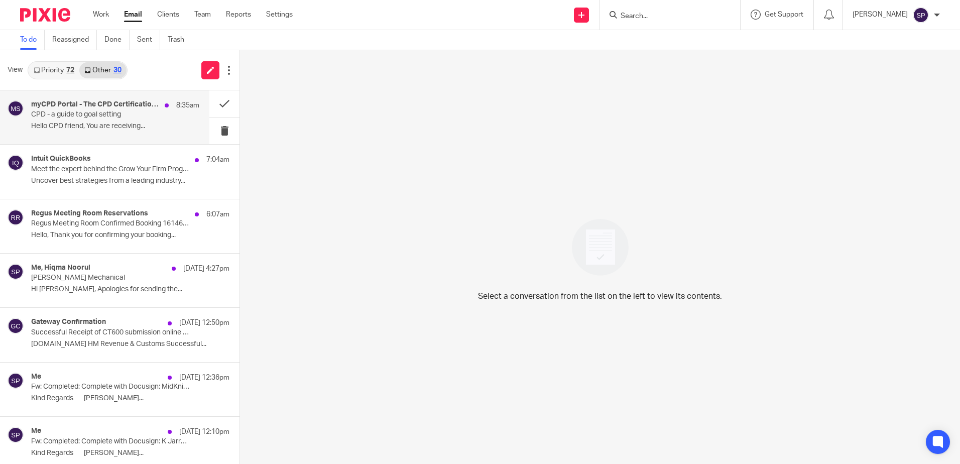
click at [114, 126] on p "Hello CPD friend, You are receiving..." at bounding box center [115, 126] width 168 height 9
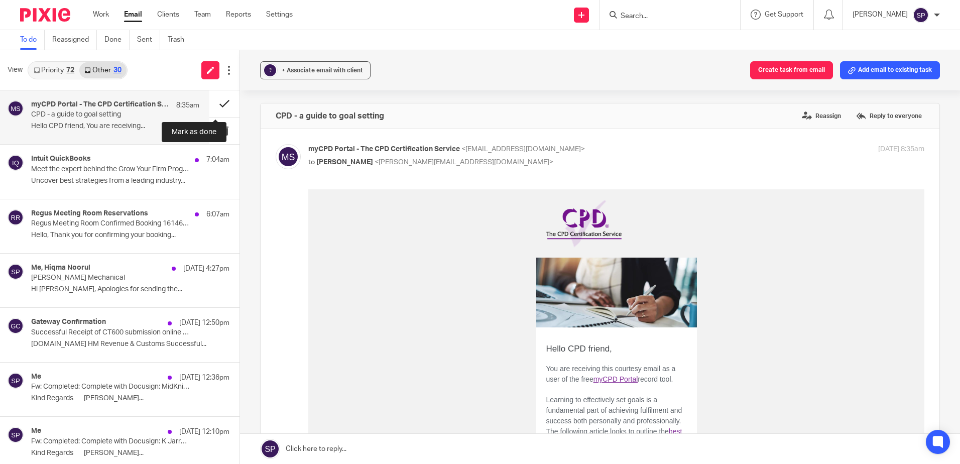
click at [214, 103] on button at bounding box center [224, 103] width 30 height 27
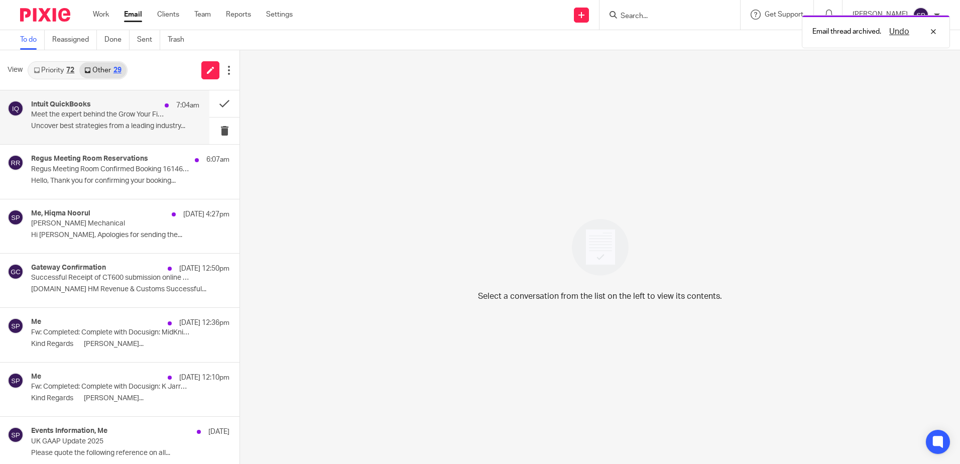
click at [142, 128] on p "Uncover best strategies from a leading industry..." at bounding box center [115, 126] width 168 height 9
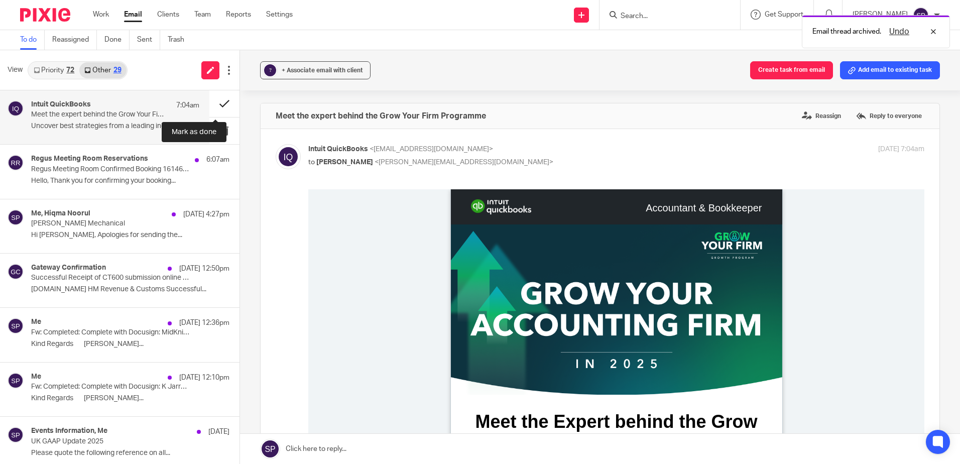
click at [212, 105] on button at bounding box center [224, 103] width 30 height 27
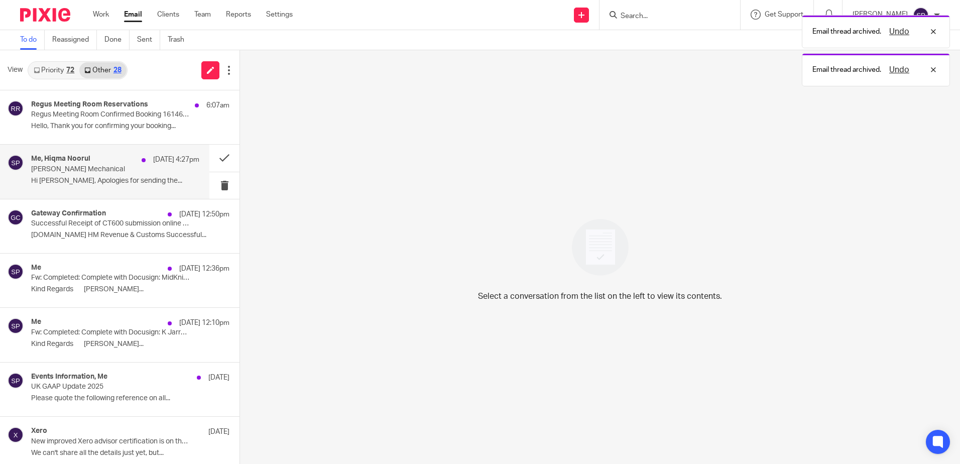
click at [151, 181] on p "Hi [PERSON_NAME], Apologies for sending the..." at bounding box center [115, 181] width 168 height 9
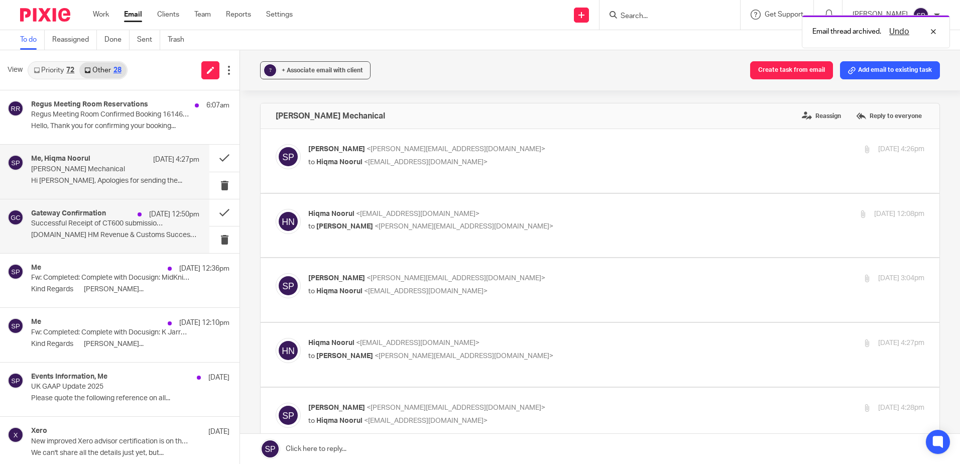
click at [137, 228] on div "Gateway Confirmation [DATE] 12:50pm Successful Receipt of CT600 submission onli…" at bounding box center [115, 226] width 168 height 34
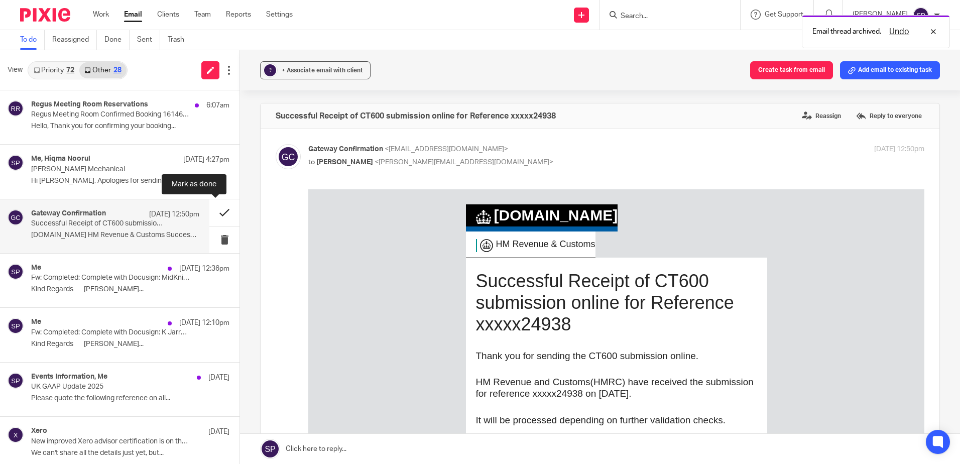
click at [212, 214] on button at bounding box center [224, 212] width 30 height 27
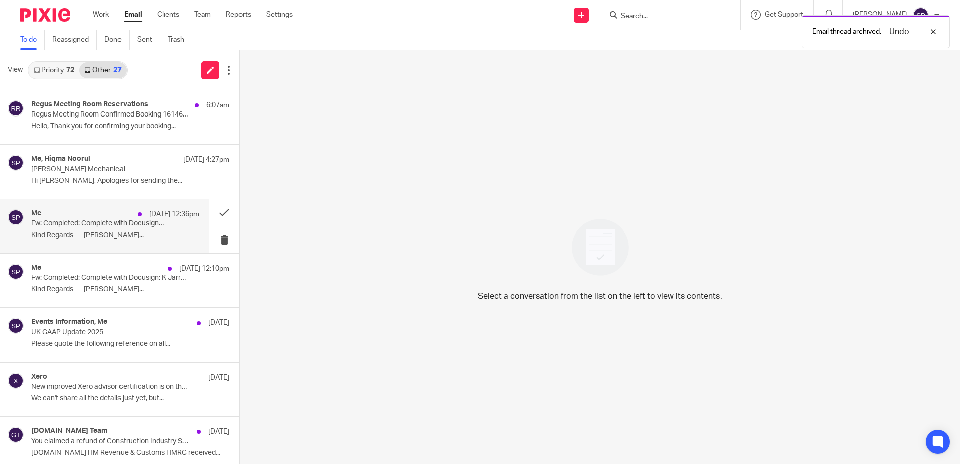
click at [163, 235] on p "Kind Regards [PERSON_NAME]..." at bounding box center [115, 235] width 168 height 9
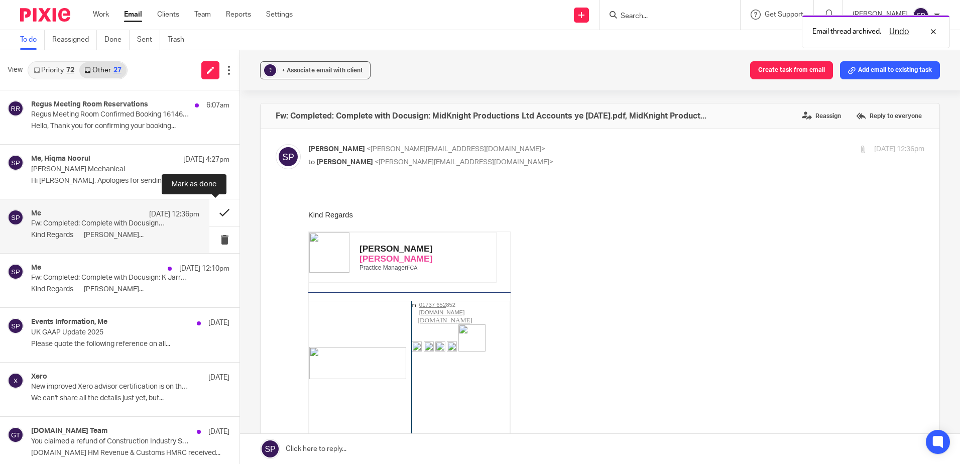
click at [213, 215] on button at bounding box center [224, 212] width 30 height 27
